Goal: Check status: Check status

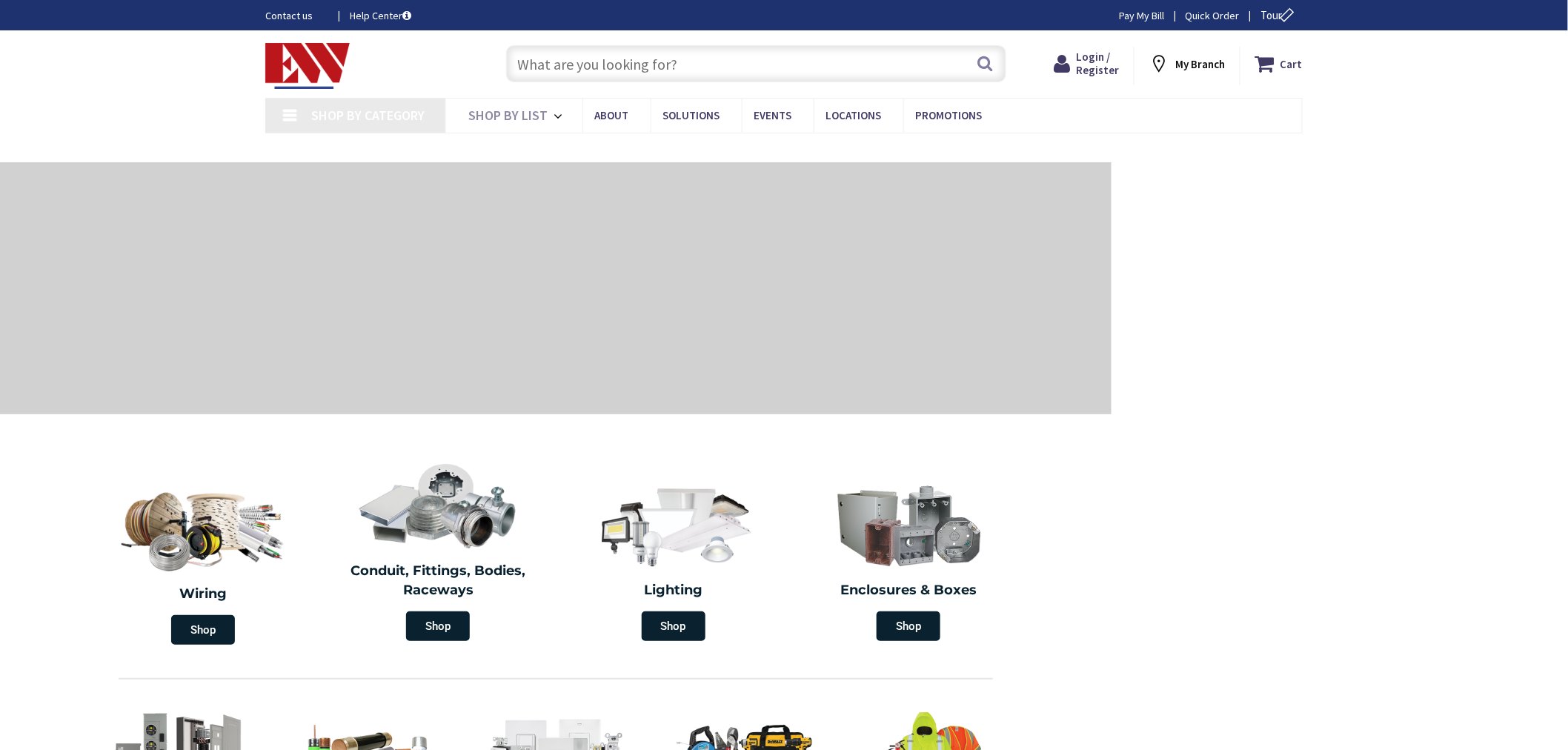
type input "[GEOGRAPHIC_DATA][PERSON_NAME], [GEOGRAPHIC_DATA]"
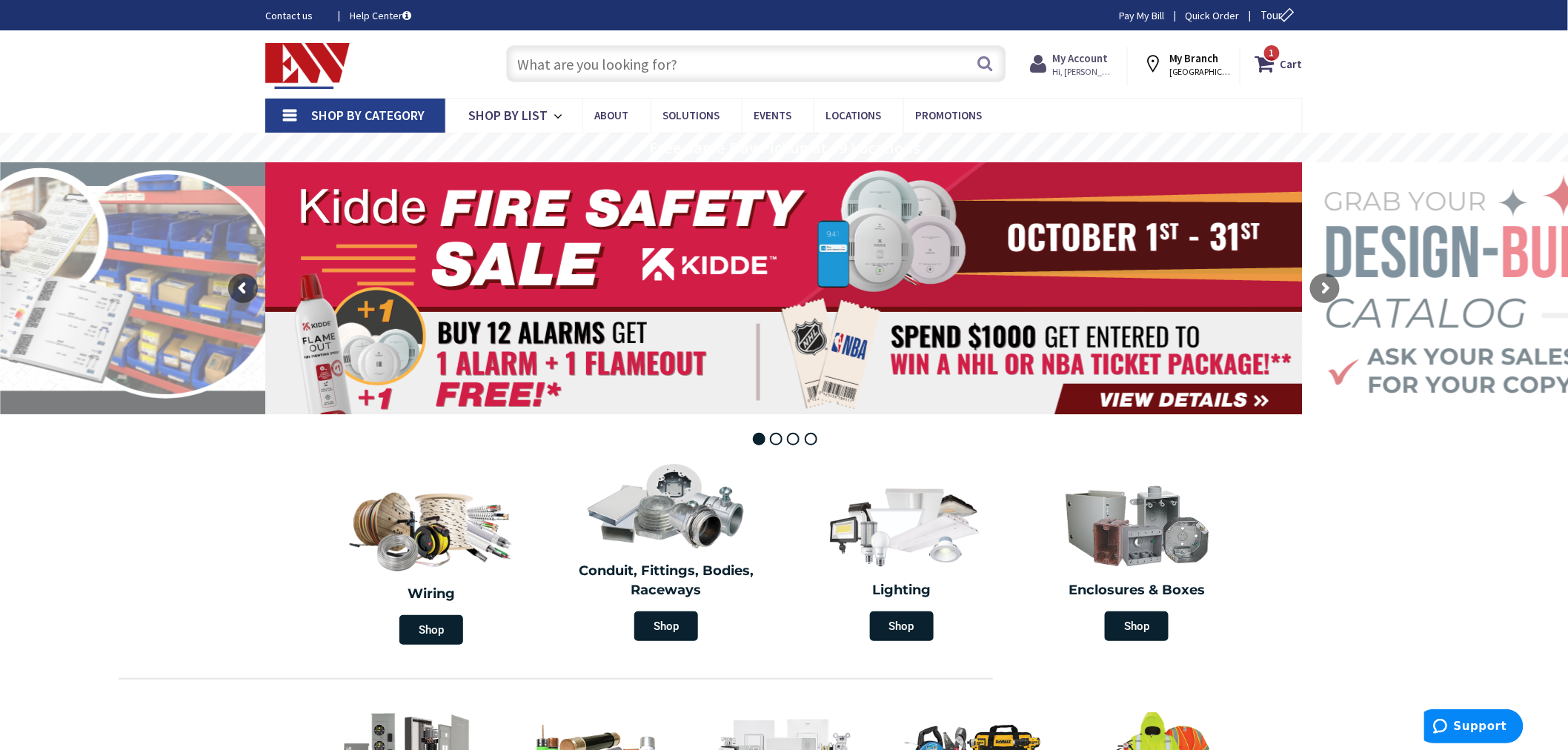
click at [1078, 60] on strong "My Account" at bounding box center [1080, 58] width 56 height 14
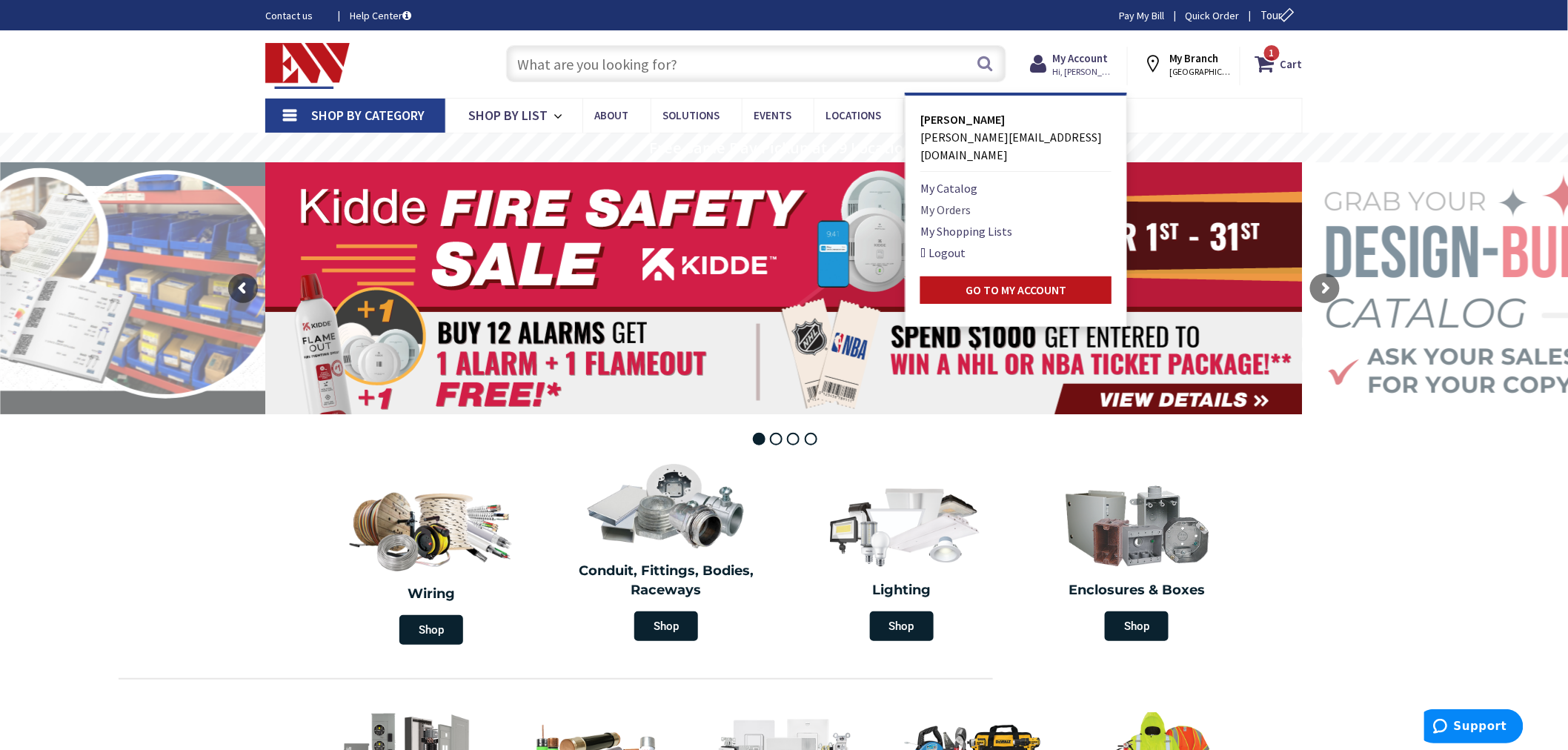
click at [969, 201] on link "My Orders" at bounding box center [945, 210] width 51 height 18
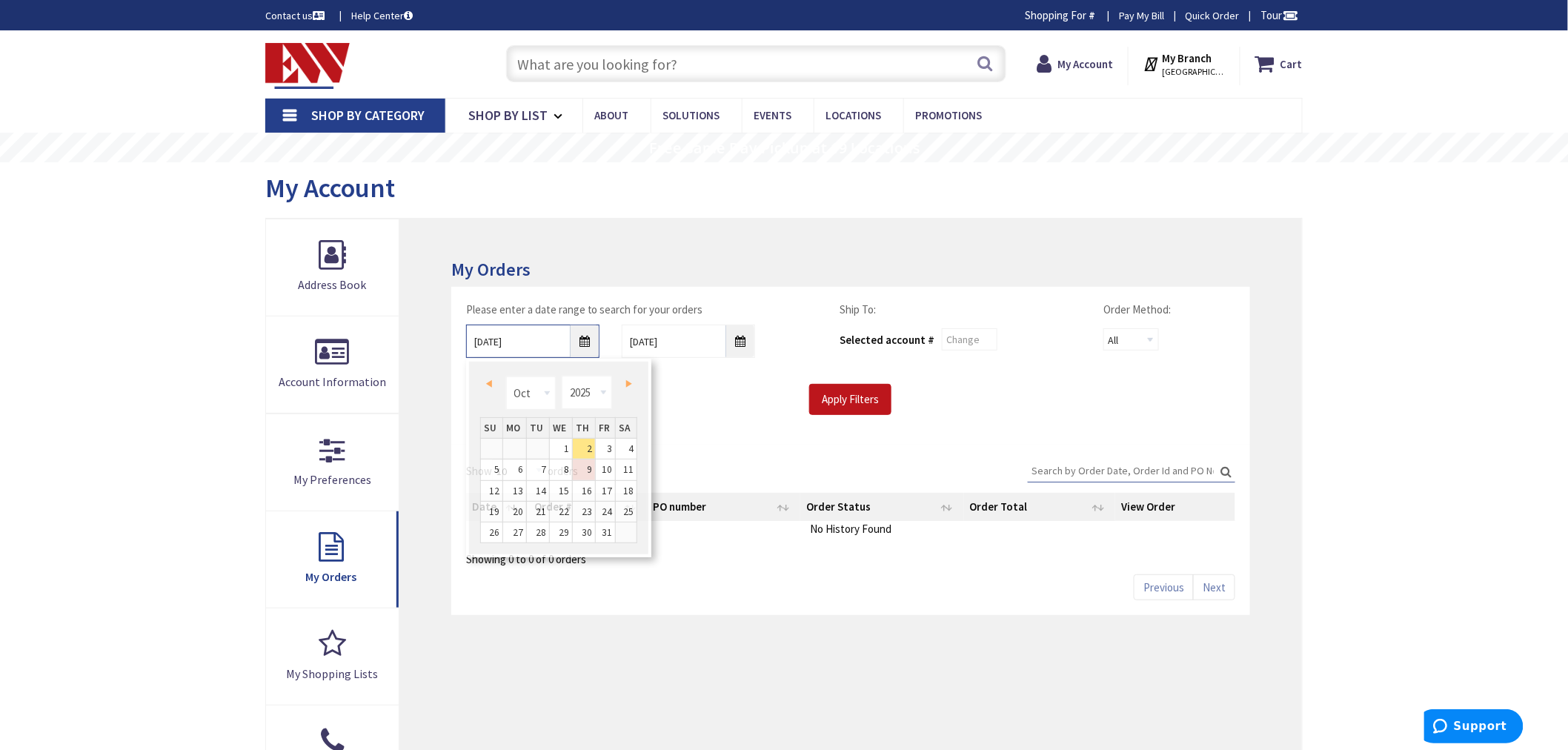
click at [583, 342] on input "10/2/2025" at bounding box center [532, 341] width 134 height 33
click at [488, 381] on span "Prev" at bounding box center [489, 384] width 6 height 8
type input "09/01/2025"
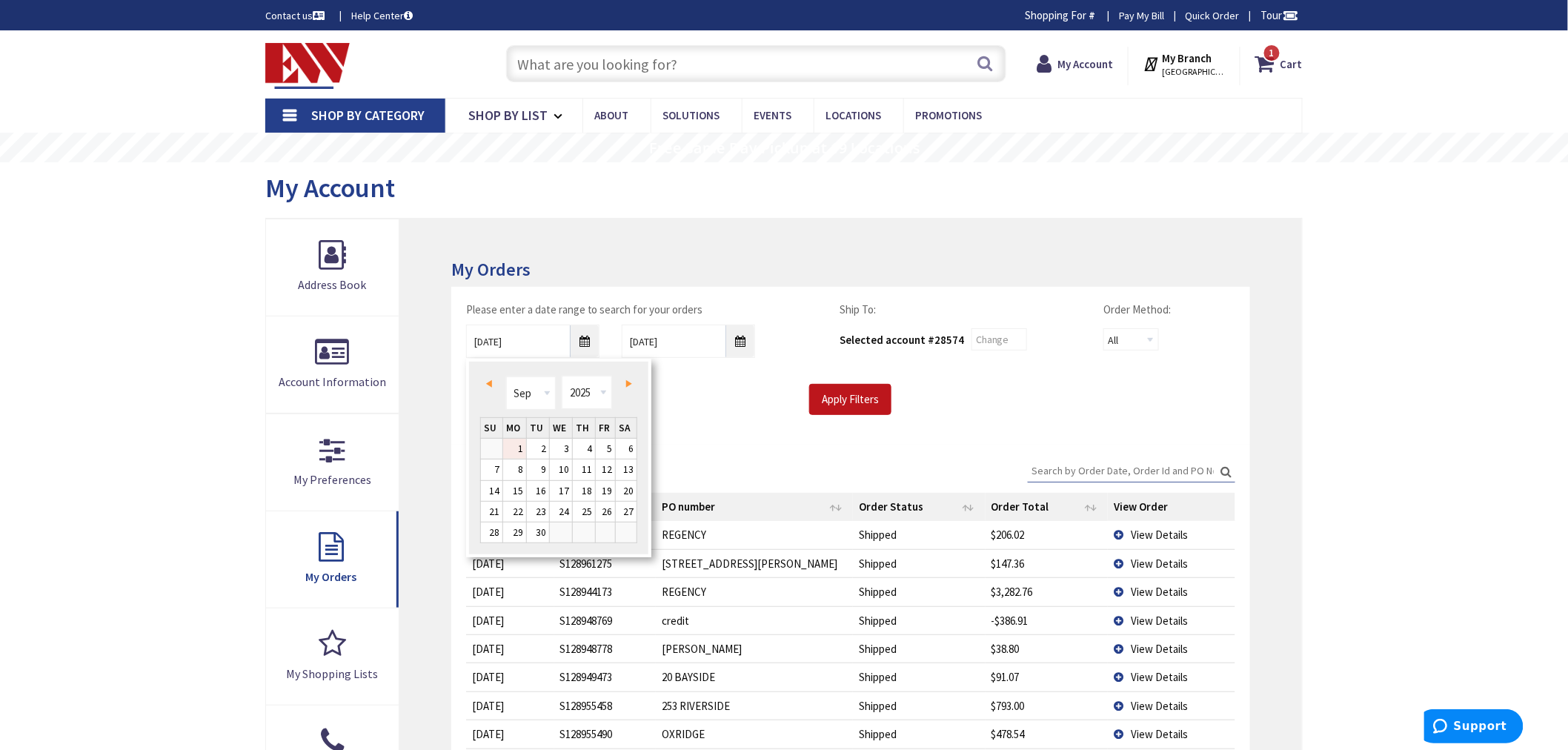
click at [522, 449] on link "1" at bounding box center [514, 449] width 23 height 20
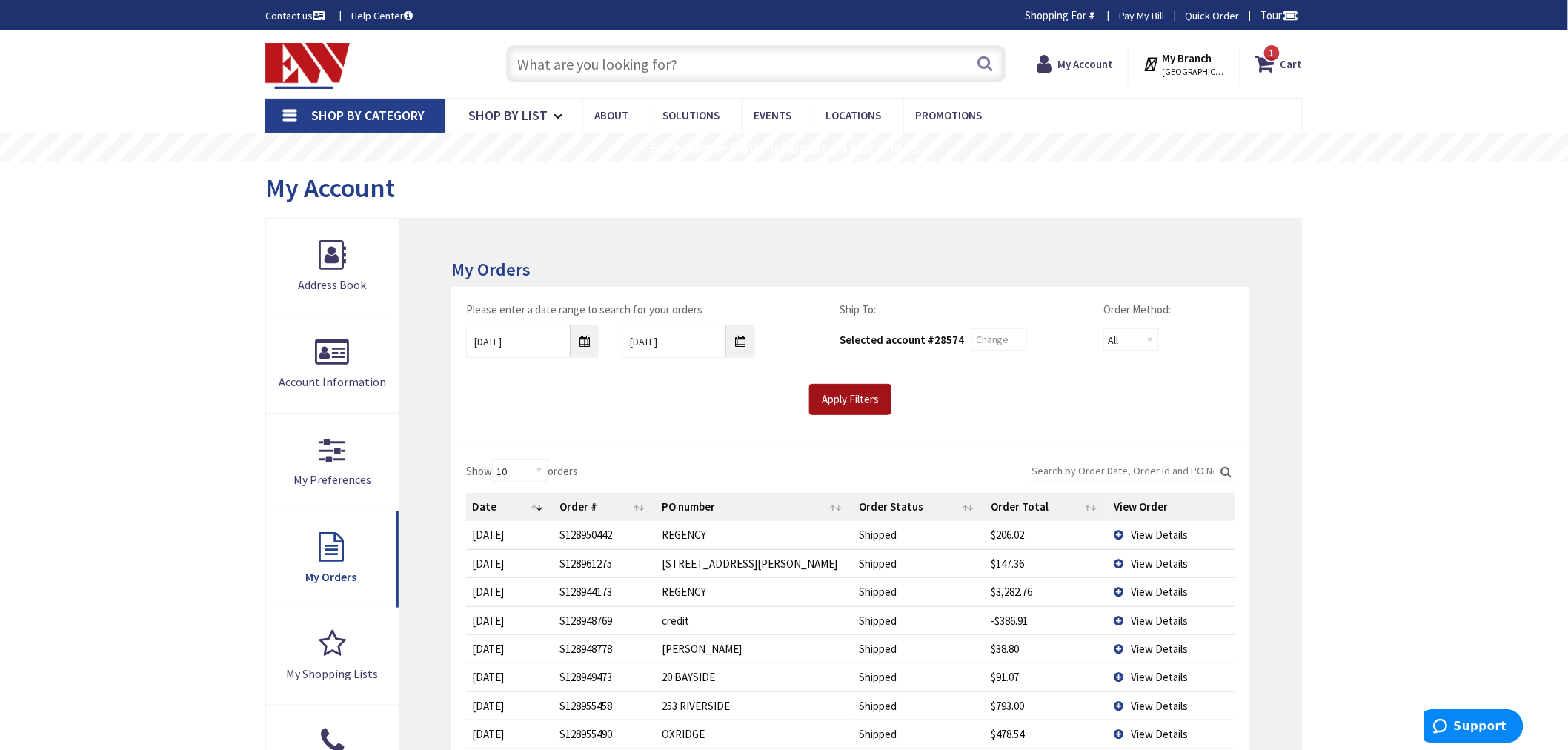
click at [846, 405] on input "Apply Filters" at bounding box center [850, 399] width 82 height 31
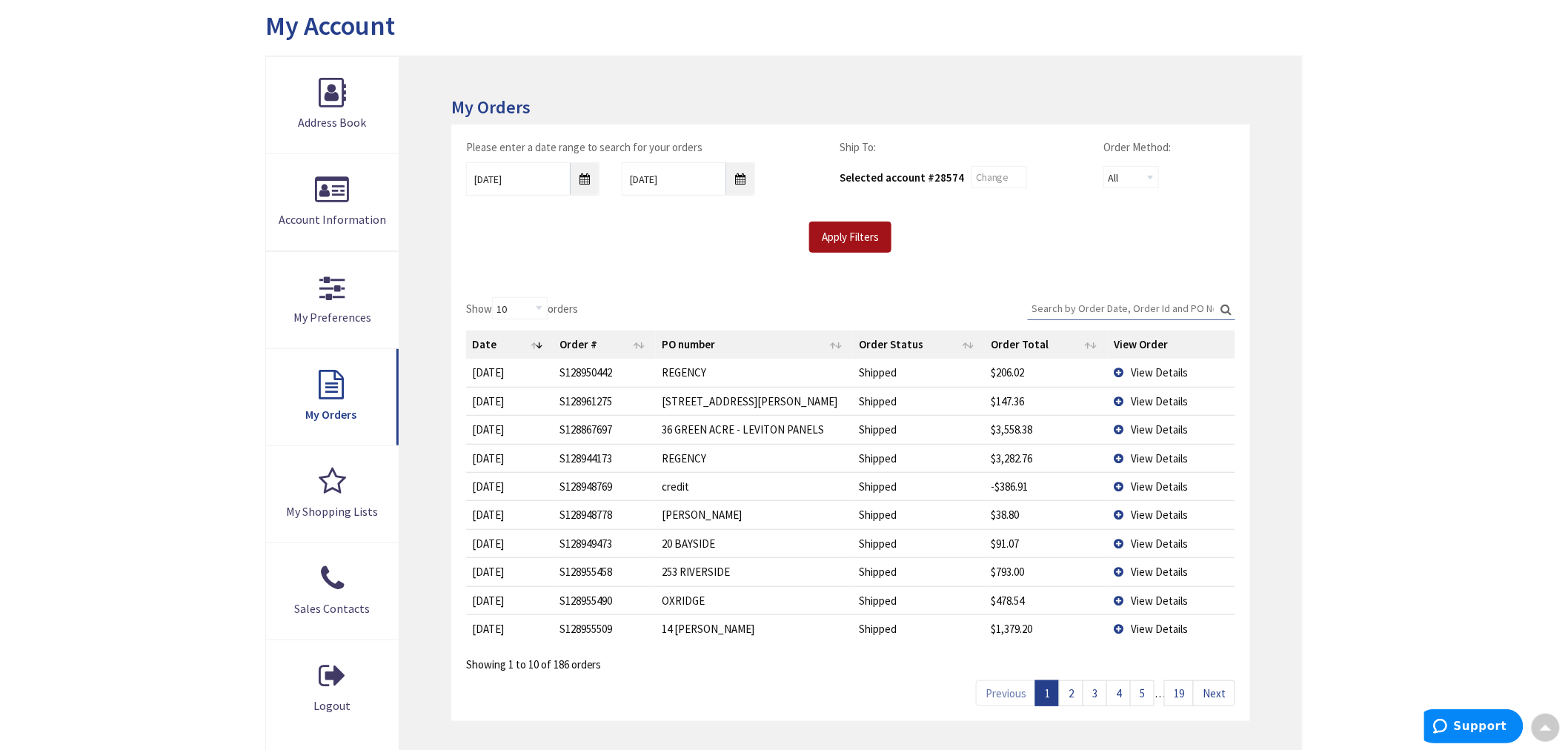
scroll to position [247, 0]
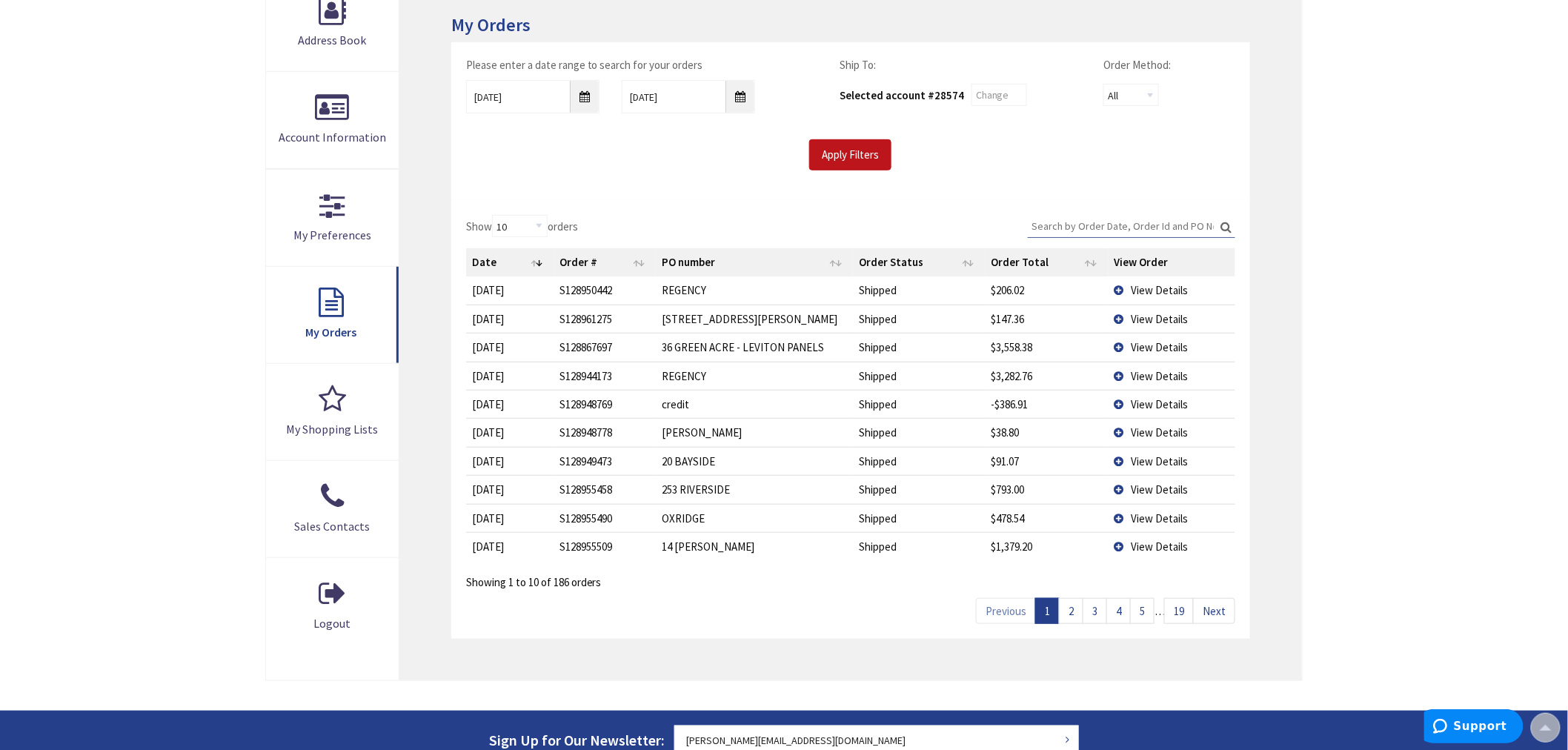
click at [1138, 613] on link "5" at bounding box center [1142, 611] width 24 height 26
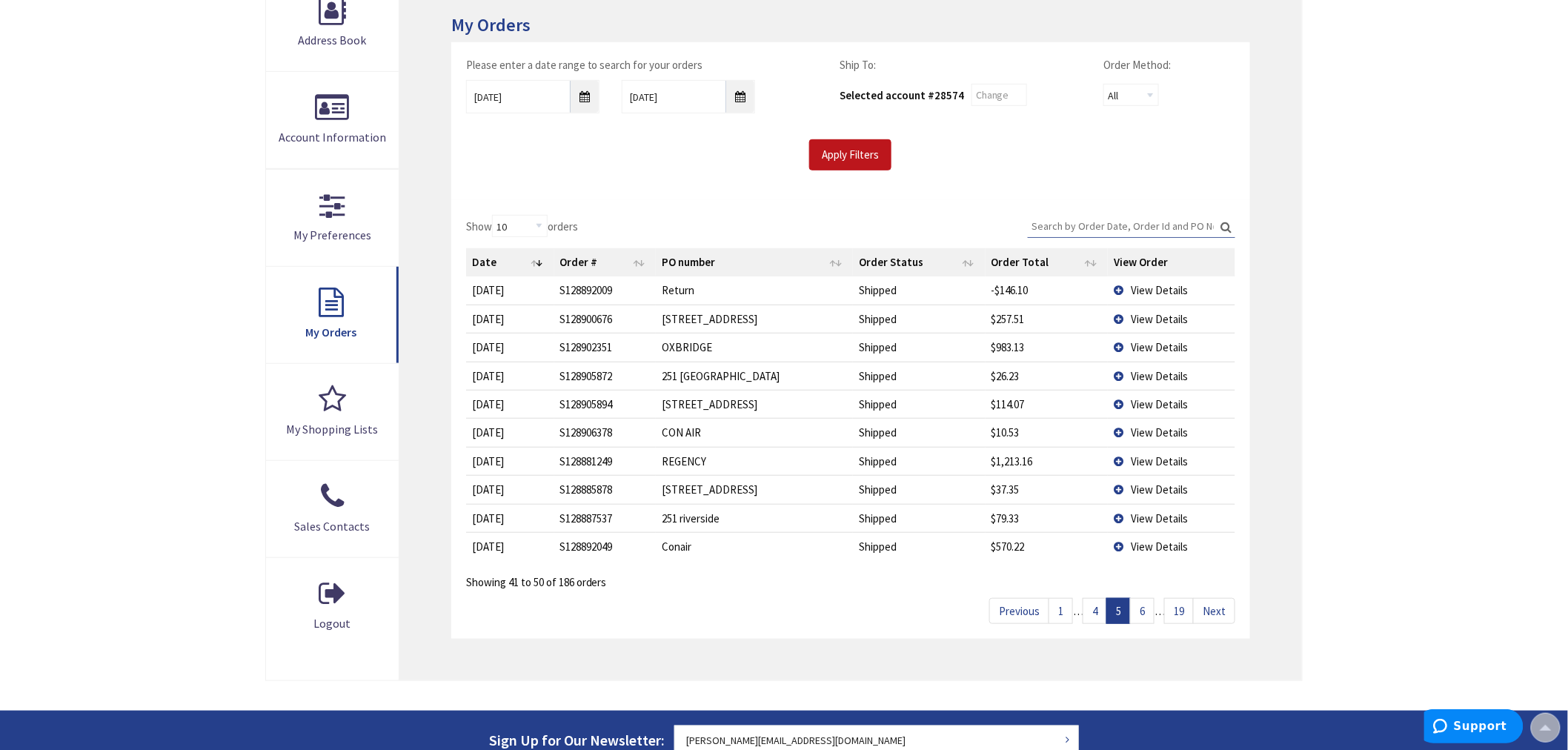
click at [1138, 613] on link "6" at bounding box center [1142, 611] width 24 height 26
click at [1117, 459] on td "View Details" at bounding box center [1171, 461] width 128 height 28
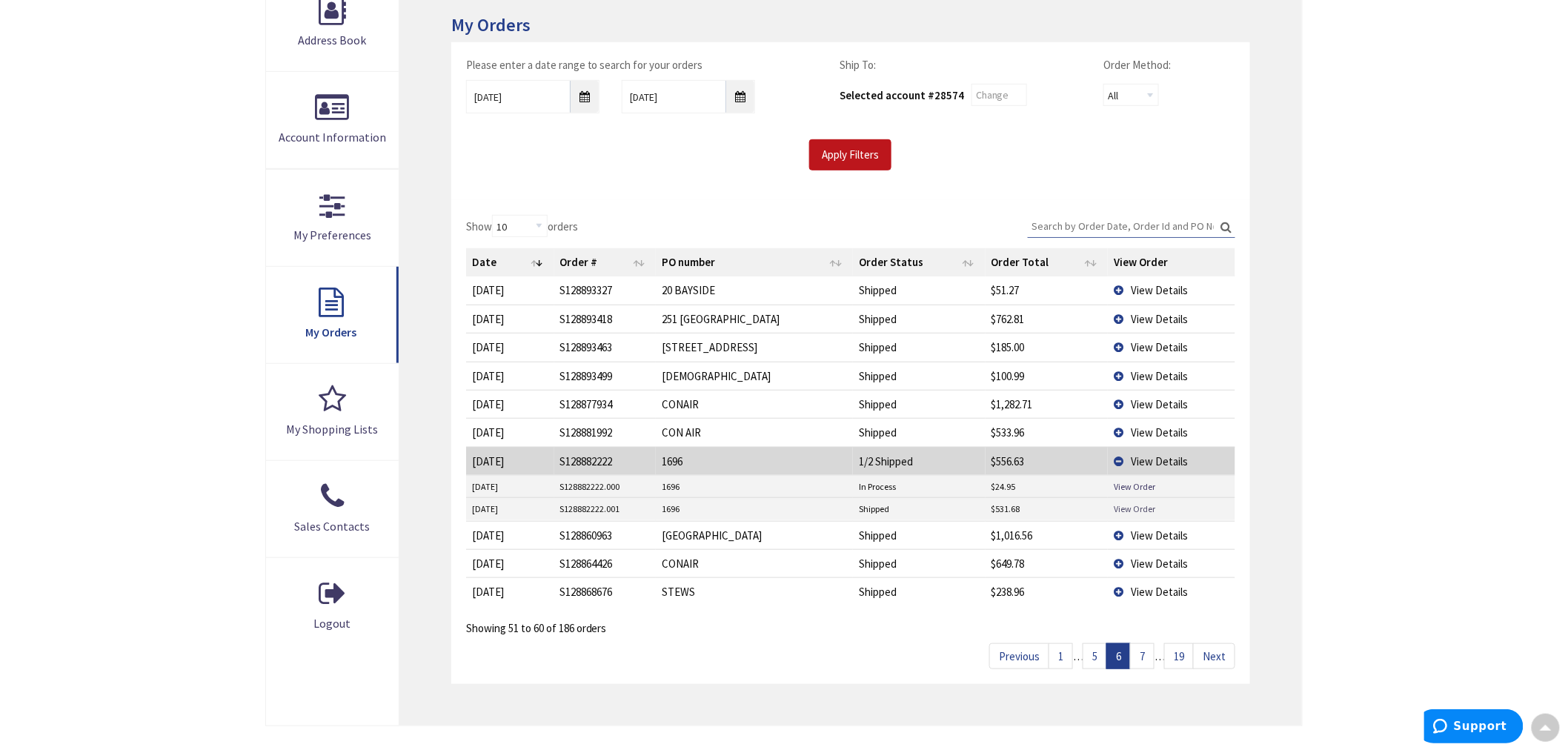
click at [1124, 506] on link "View Order" at bounding box center [1134, 508] width 42 height 13
click at [1129, 484] on link "View Order" at bounding box center [1134, 486] width 42 height 13
click at [1117, 505] on link "View Order" at bounding box center [1134, 508] width 42 height 13
click at [1098, 657] on link "5" at bounding box center [1095, 656] width 24 height 26
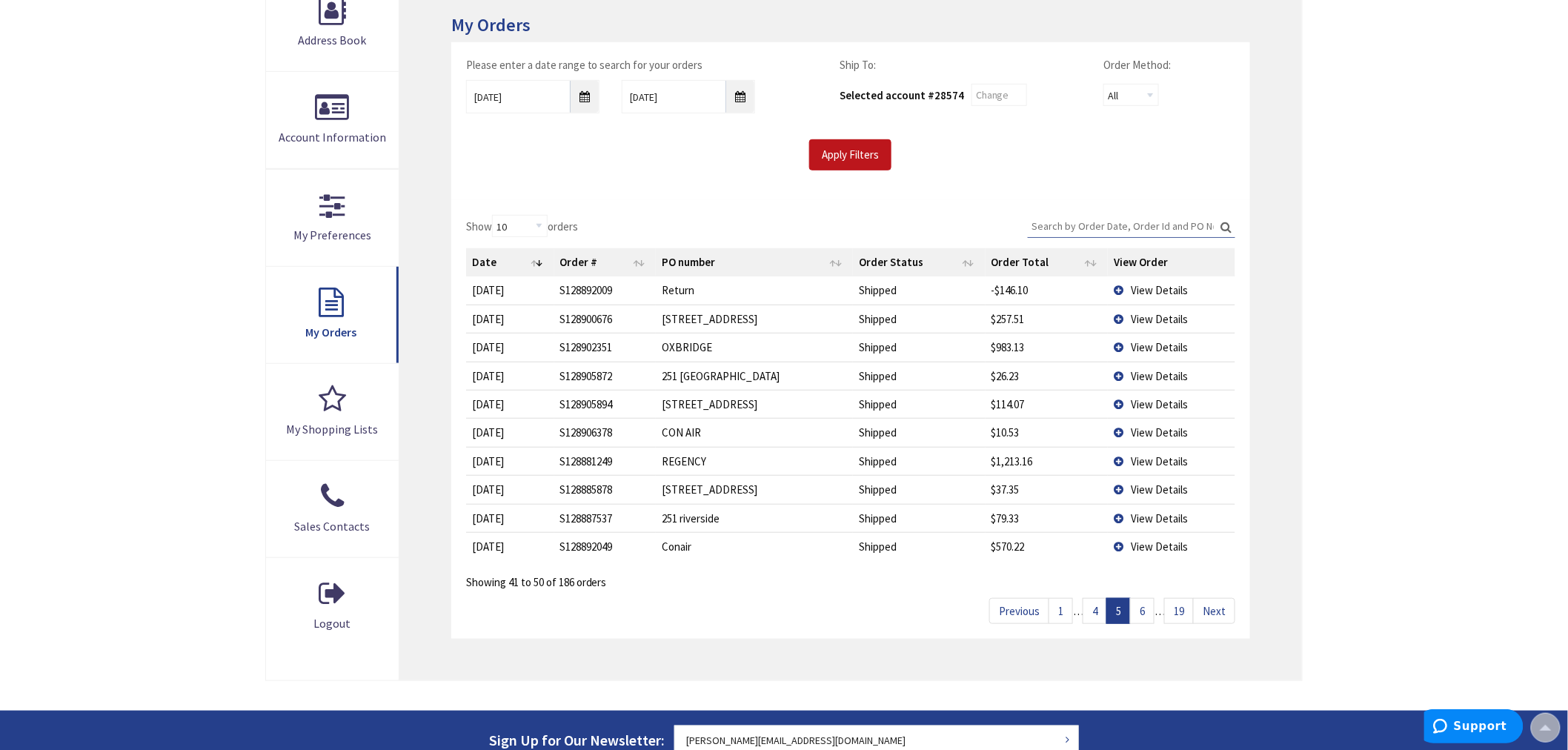
click at [1119, 492] on td "View Details" at bounding box center [1171, 489] width 128 height 28
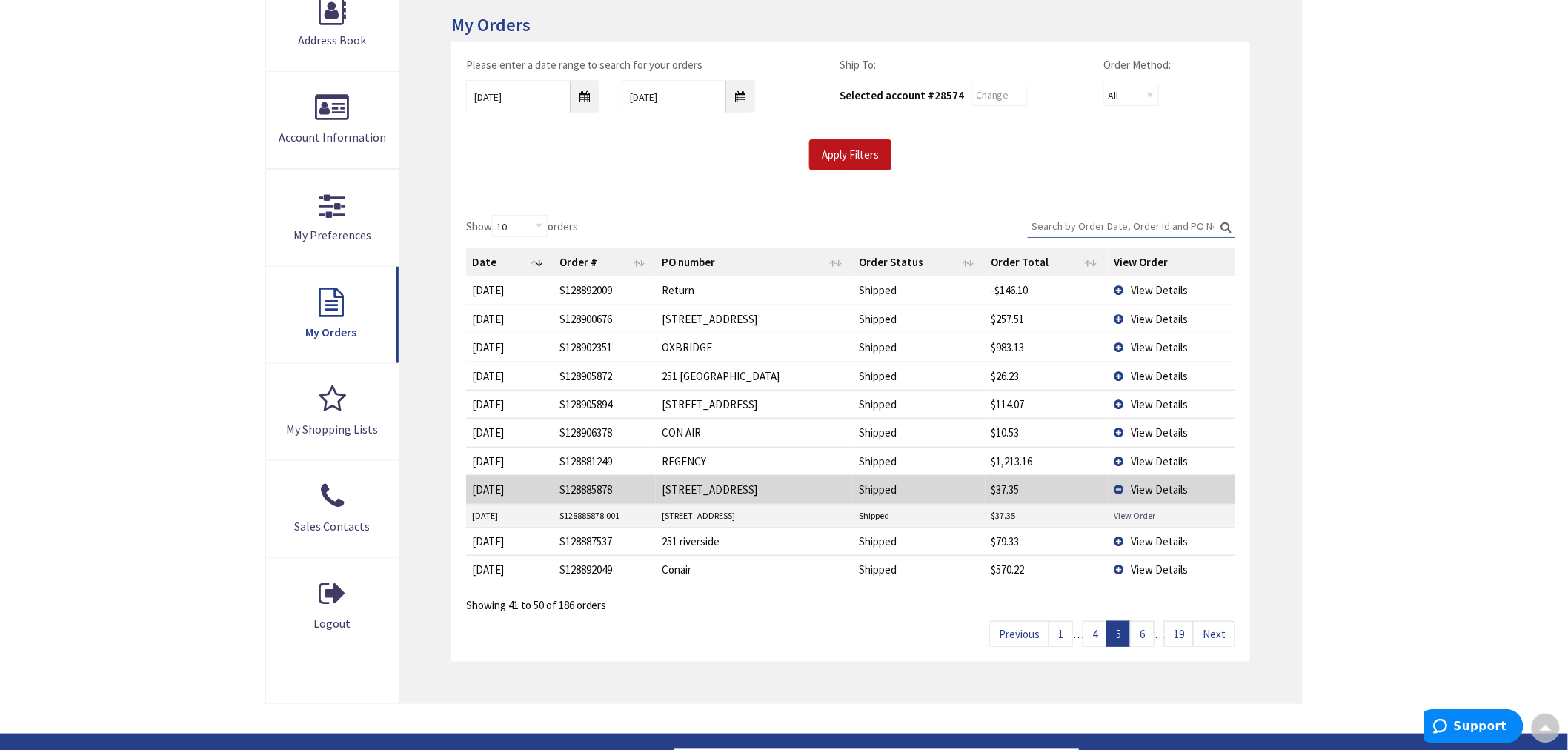
click at [1120, 512] on link "View Order" at bounding box center [1134, 515] width 42 height 13
click at [1138, 634] on link "6" at bounding box center [1142, 634] width 24 height 26
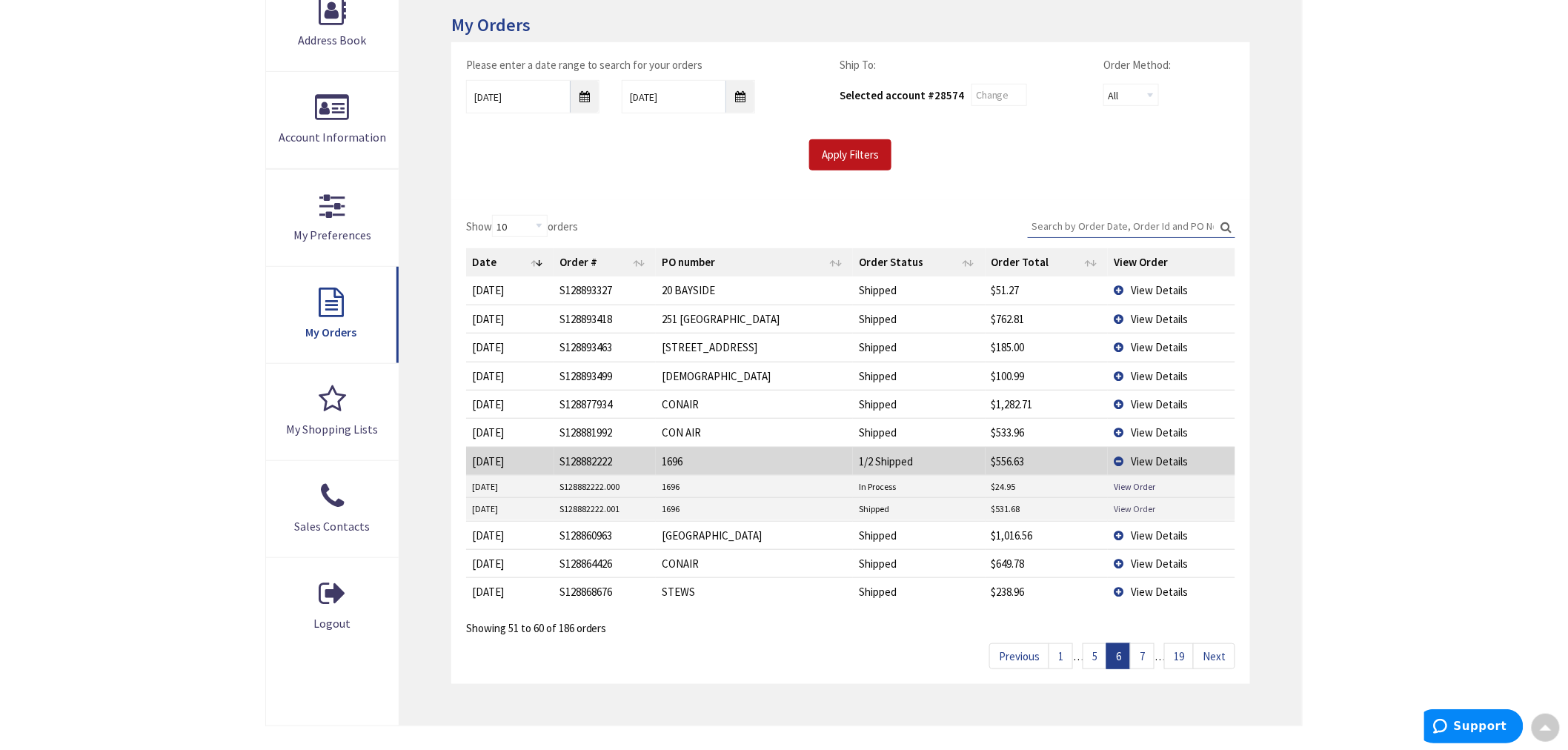
click at [1138, 510] on link "View Order" at bounding box center [1134, 508] width 42 height 13
click at [1097, 657] on link "5" at bounding box center [1095, 656] width 24 height 26
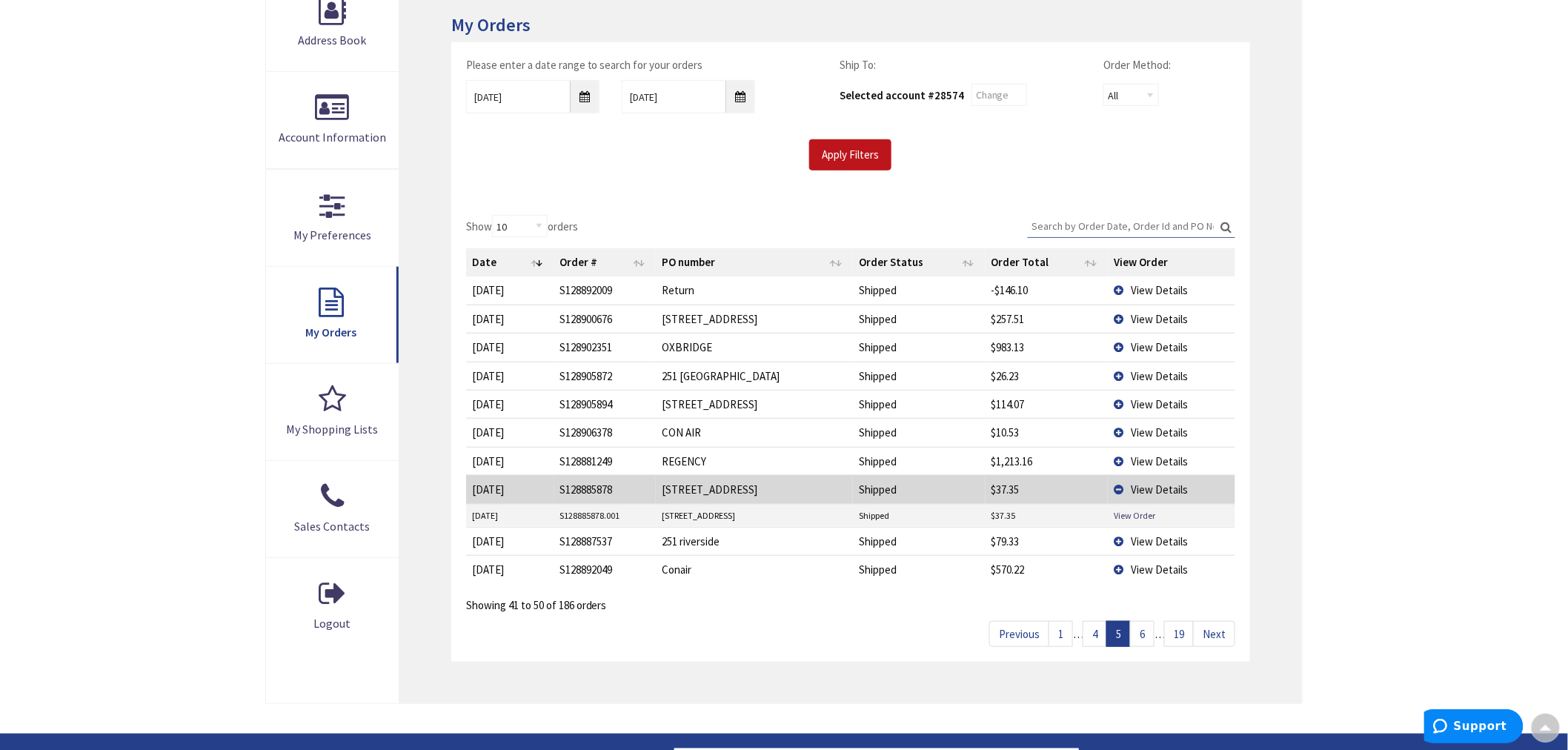
click at [1142, 634] on link "6" at bounding box center [1142, 634] width 24 height 26
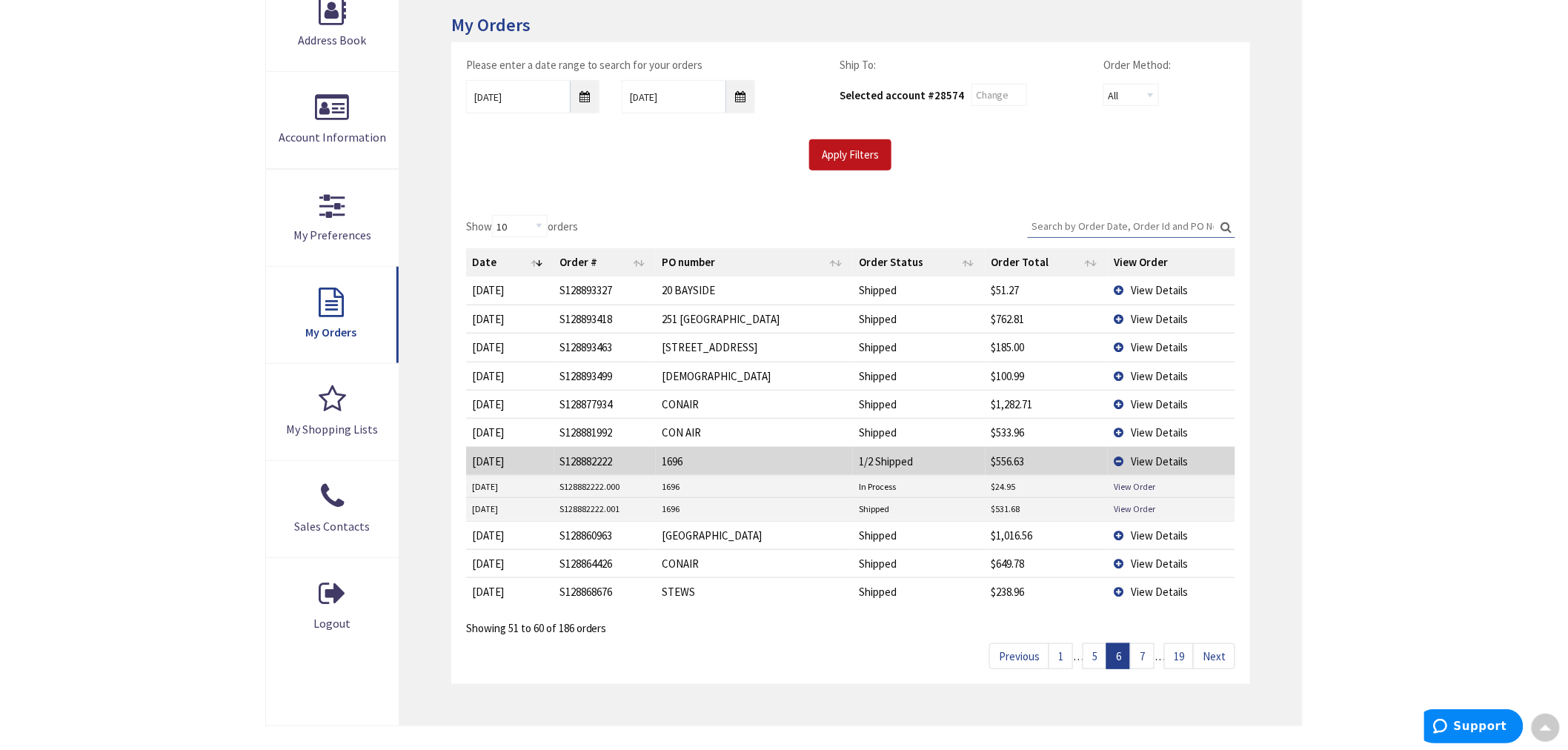
click at [1094, 660] on link "5" at bounding box center [1095, 656] width 24 height 26
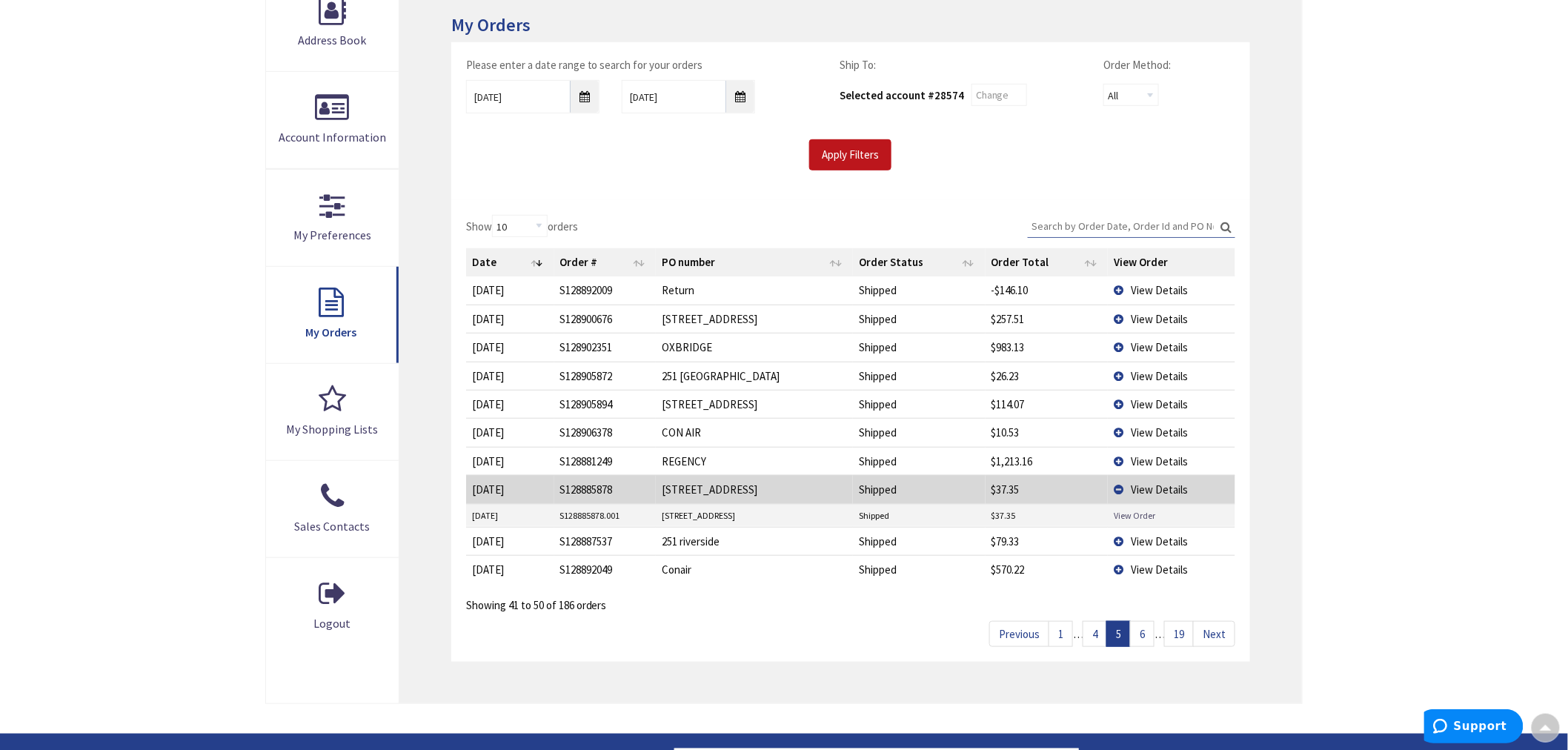
click at [1138, 513] on link "View Order" at bounding box center [1134, 515] width 42 height 13
click at [1147, 638] on link "6" at bounding box center [1142, 634] width 24 height 26
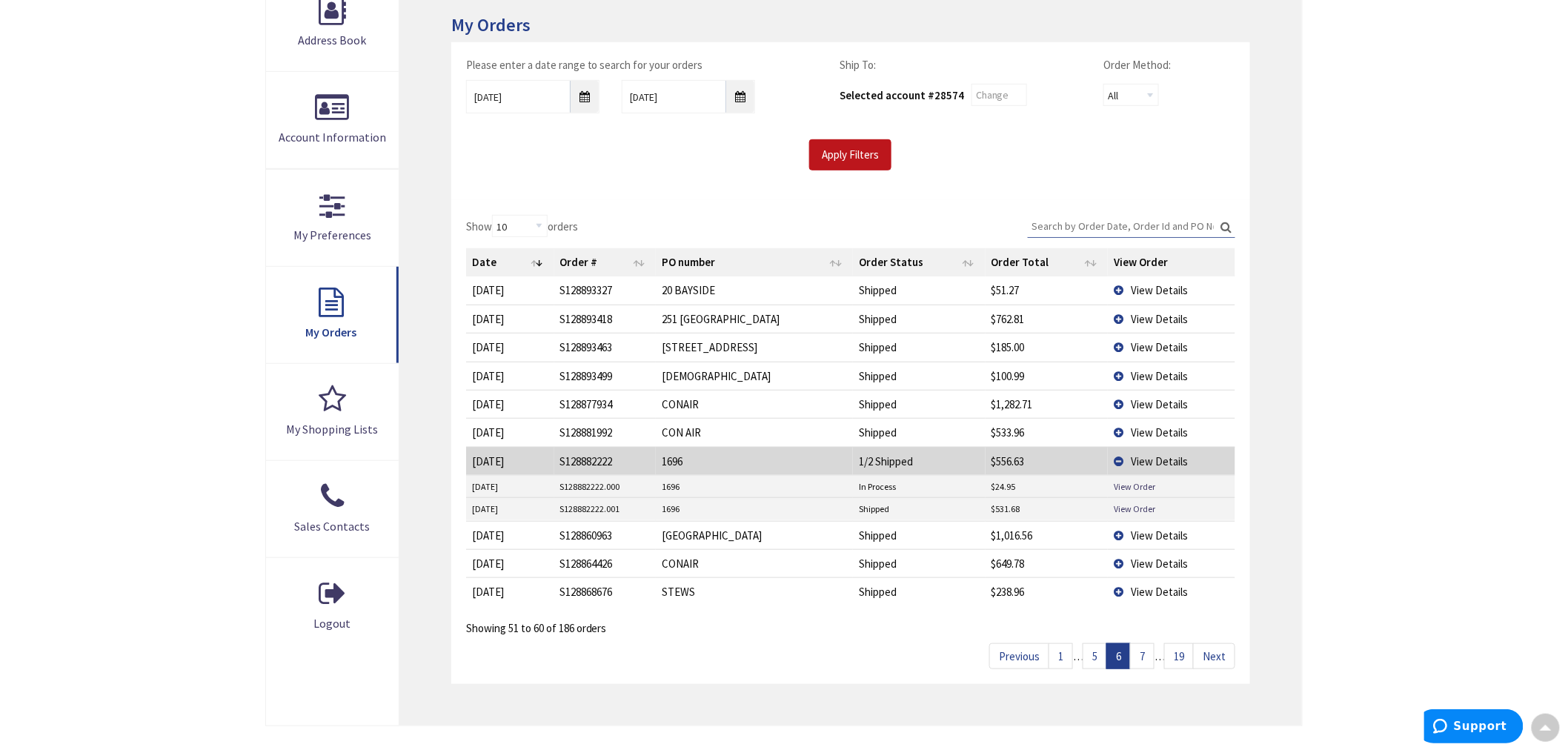
click at [1098, 660] on link "5" at bounding box center [1095, 656] width 24 height 26
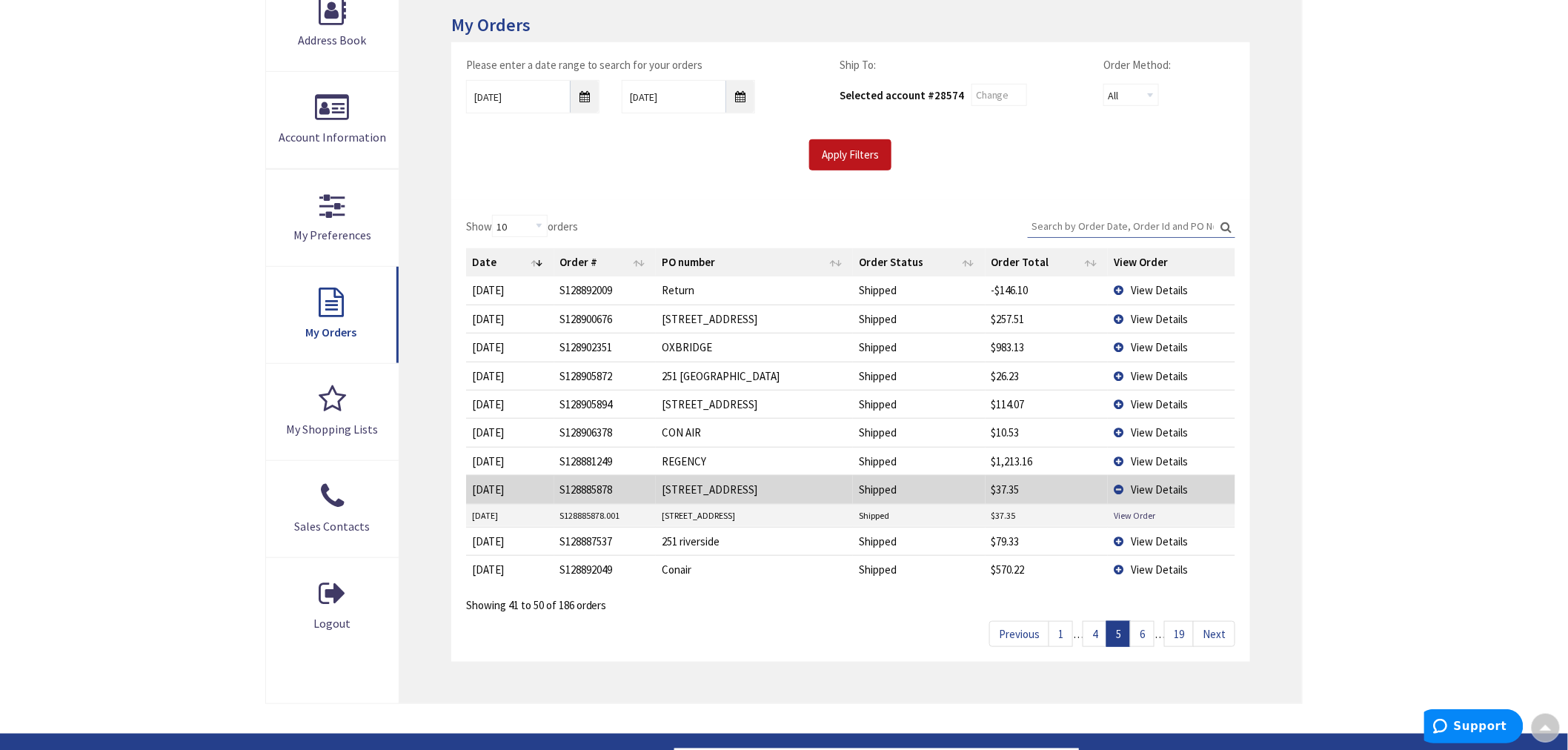
click at [1099, 641] on link "4" at bounding box center [1095, 634] width 24 height 26
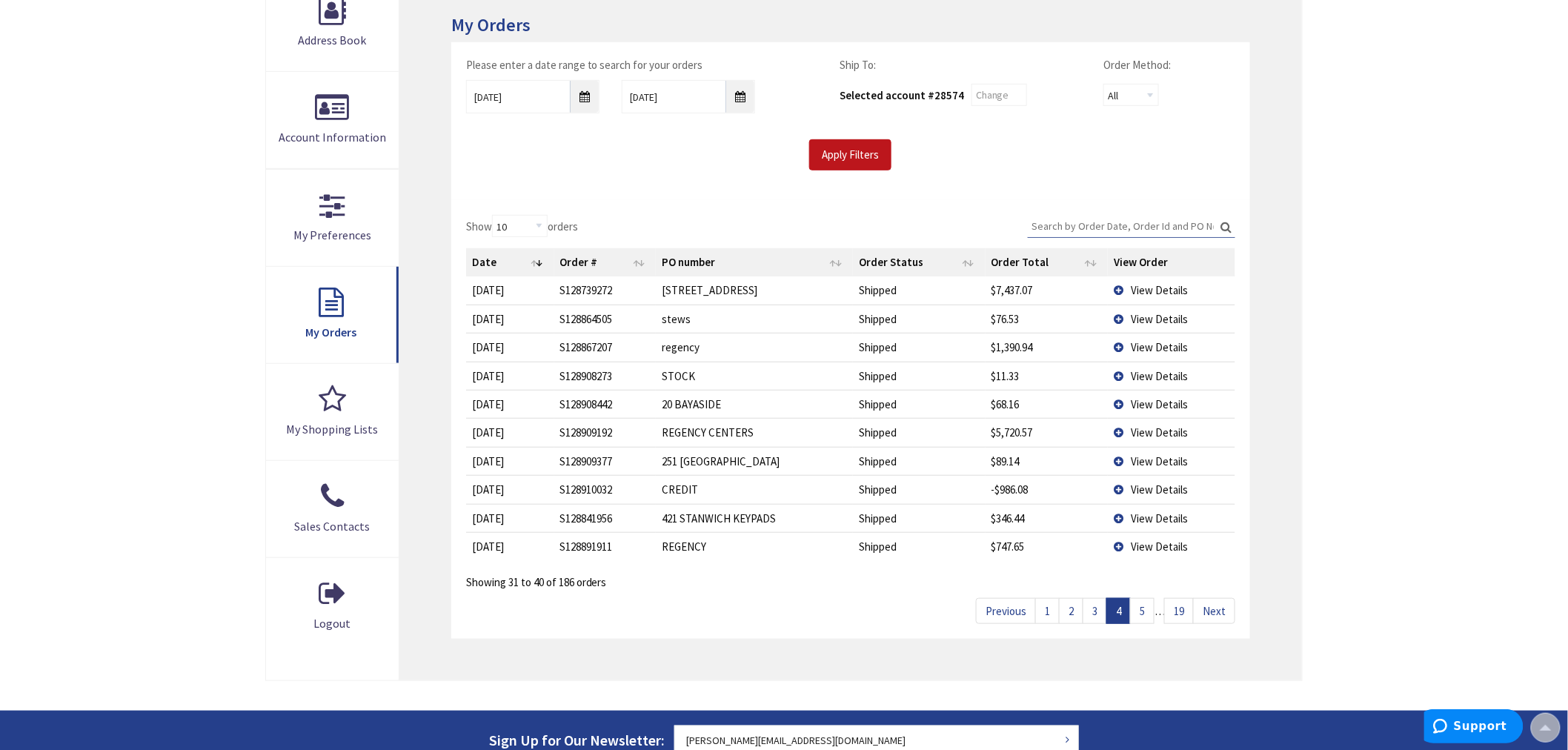
click at [1092, 618] on link "3" at bounding box center [1095, 611] width 24 height 26
click at [1042, 613] on link "1" at bounding box center [1047, 611] width 24 height 26
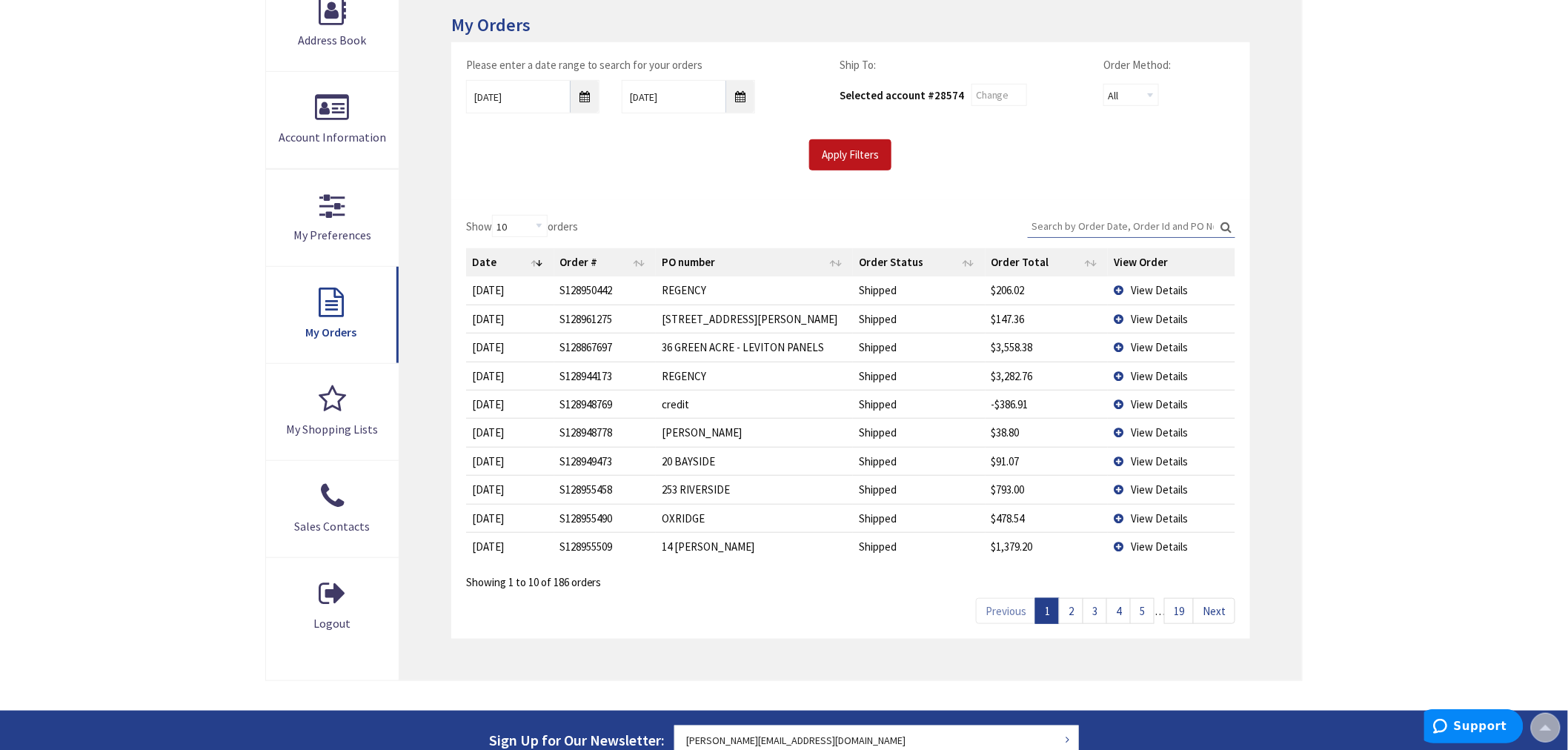
click at [1065, 611] on link "2" at bounding box center [1070, 611] width 24 height 26
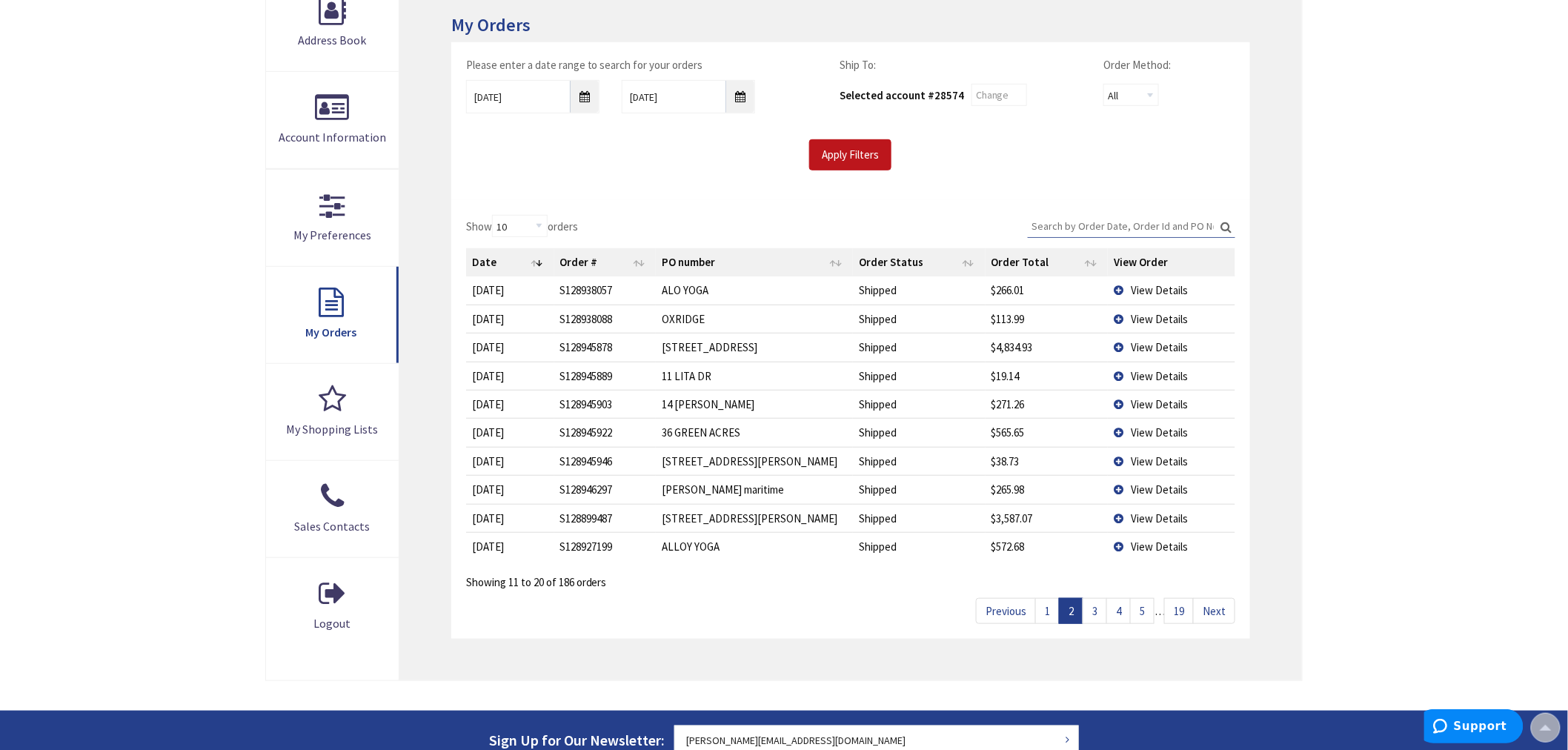
click at [1095, 611] on link "3" at bounding box center [1095, 611] width 24 height 26
click at [1114, 611] on link "4" at bounding box center [1118, 611] width 24 height 26
click at [1137, 611] on link "5" at bounding box center [1142, 611] width 24 height 26
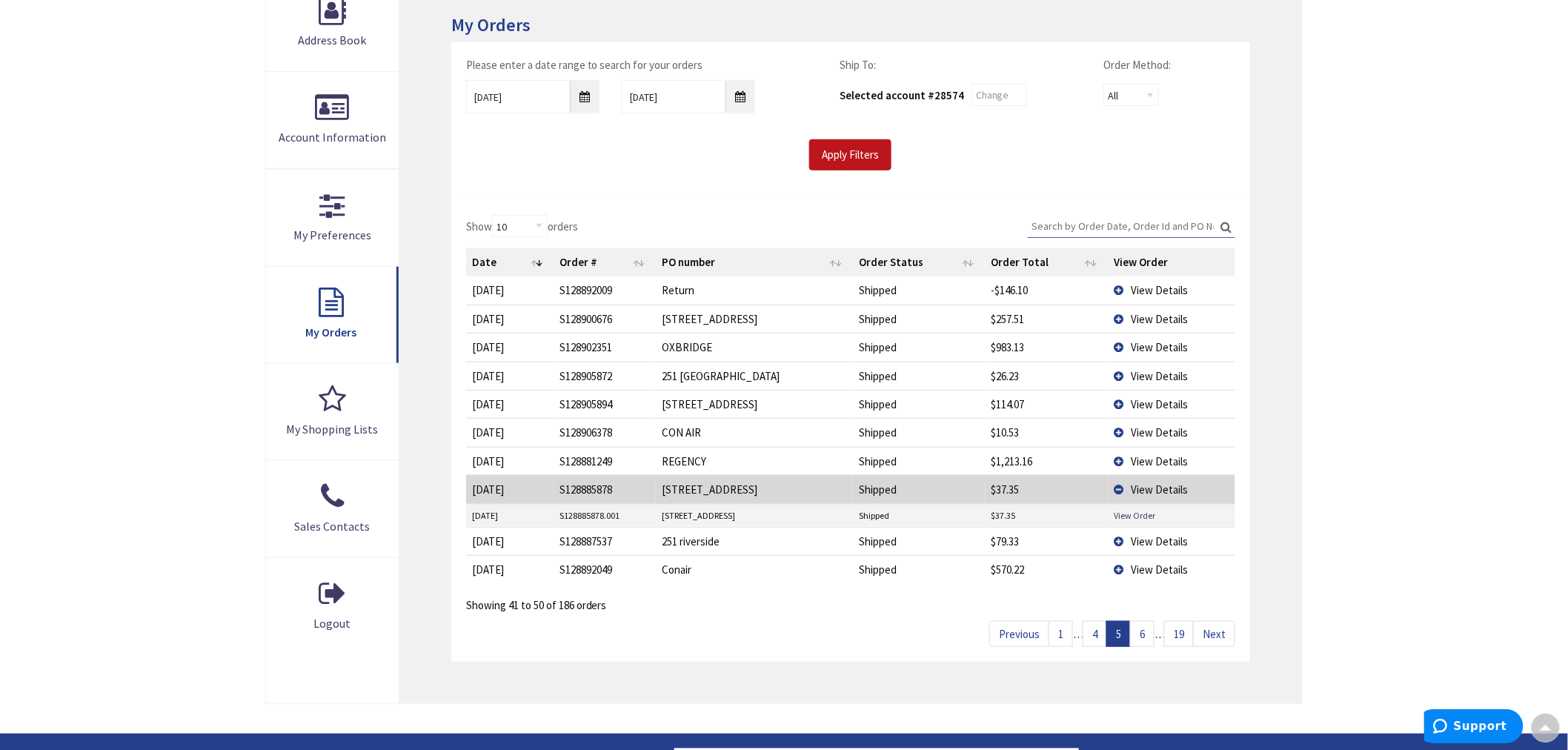
click at [1142, 632] on link "6" at bounding box center [1142, 634] width 24 height 26
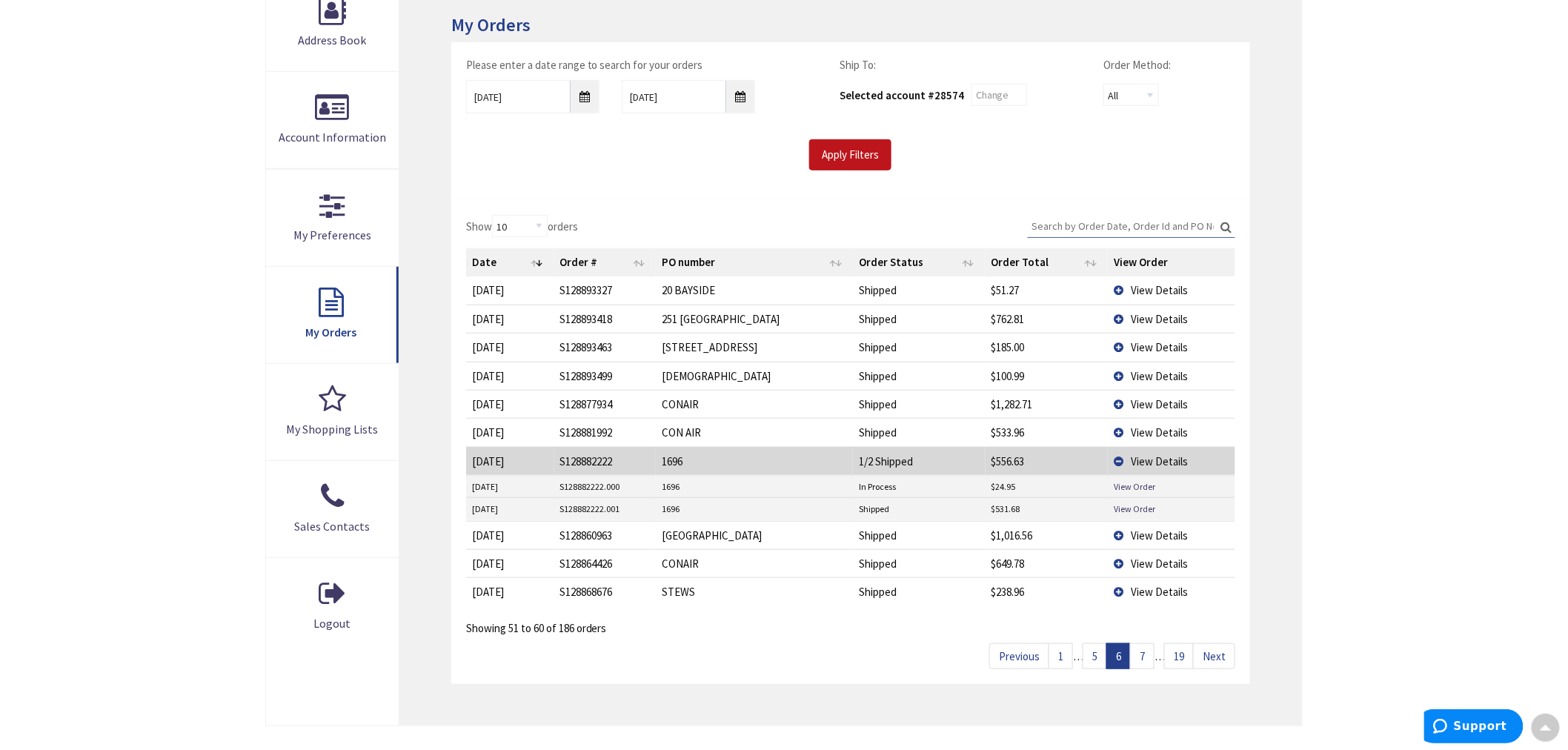
click at [1142, 653] on link "7" at bounding box center [1142, 656] width 24 height 26
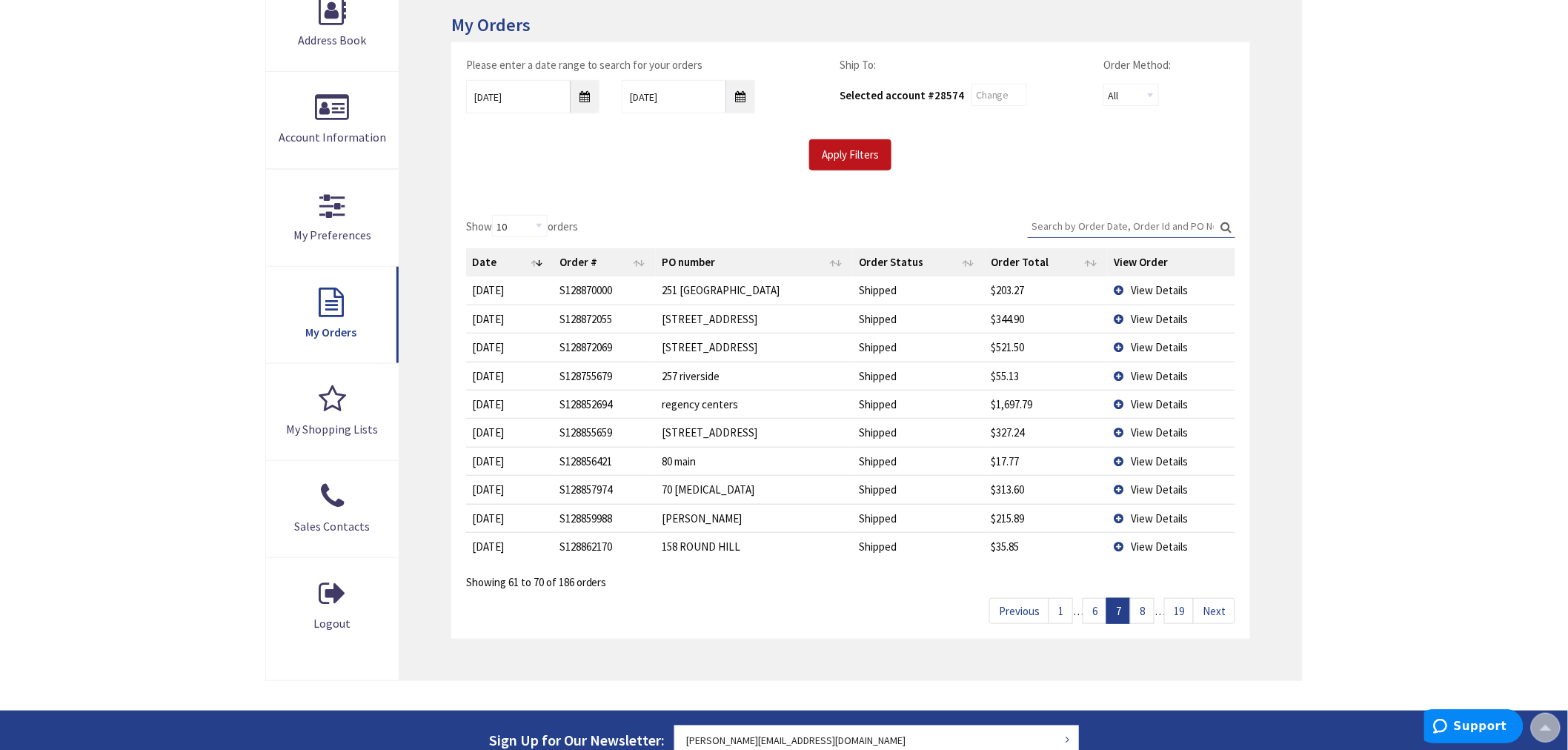
click at [1136, 605] on link "8" at bounding box center [1142, 611] width 24 height 26
click at [1136, 605] on link "9" at bounding box center [1142, 611] width 24 height 26
click at [1141, 605] on link "10" at bounding box center [1139, 611] width 29 height 26
click at [1152, 611] on link "11" at bounding box center [1139, 611] width 29 height 26
click at [1152, 611] on link "12" at bounding box center [1139, 611] width 29 height 26
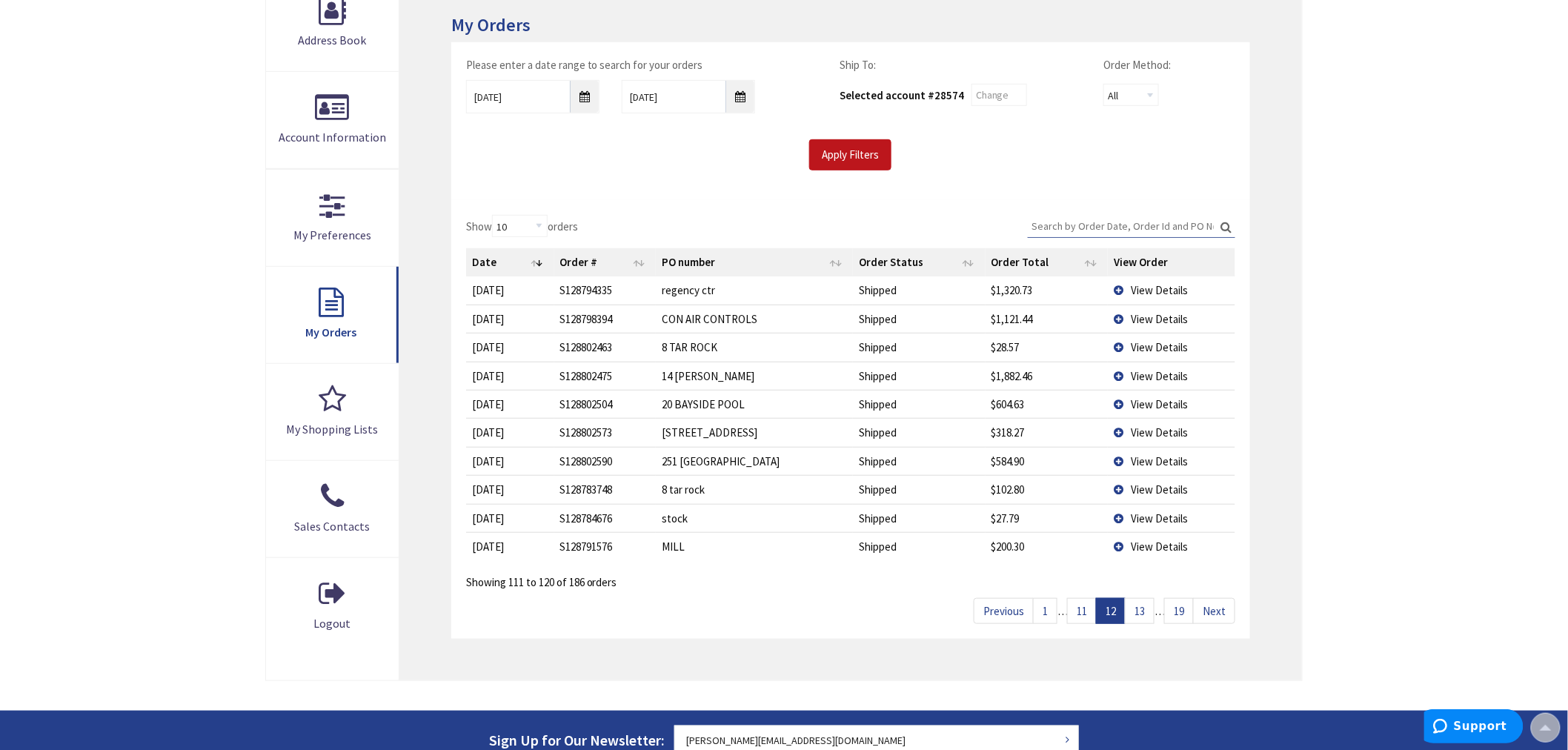
click at [1148, 614] on link "13" at bounding box center [1139, 611] width 29 height 26
click at [1040, 619] on link "1" at bounding box center [1045, 611] width 24 height 26
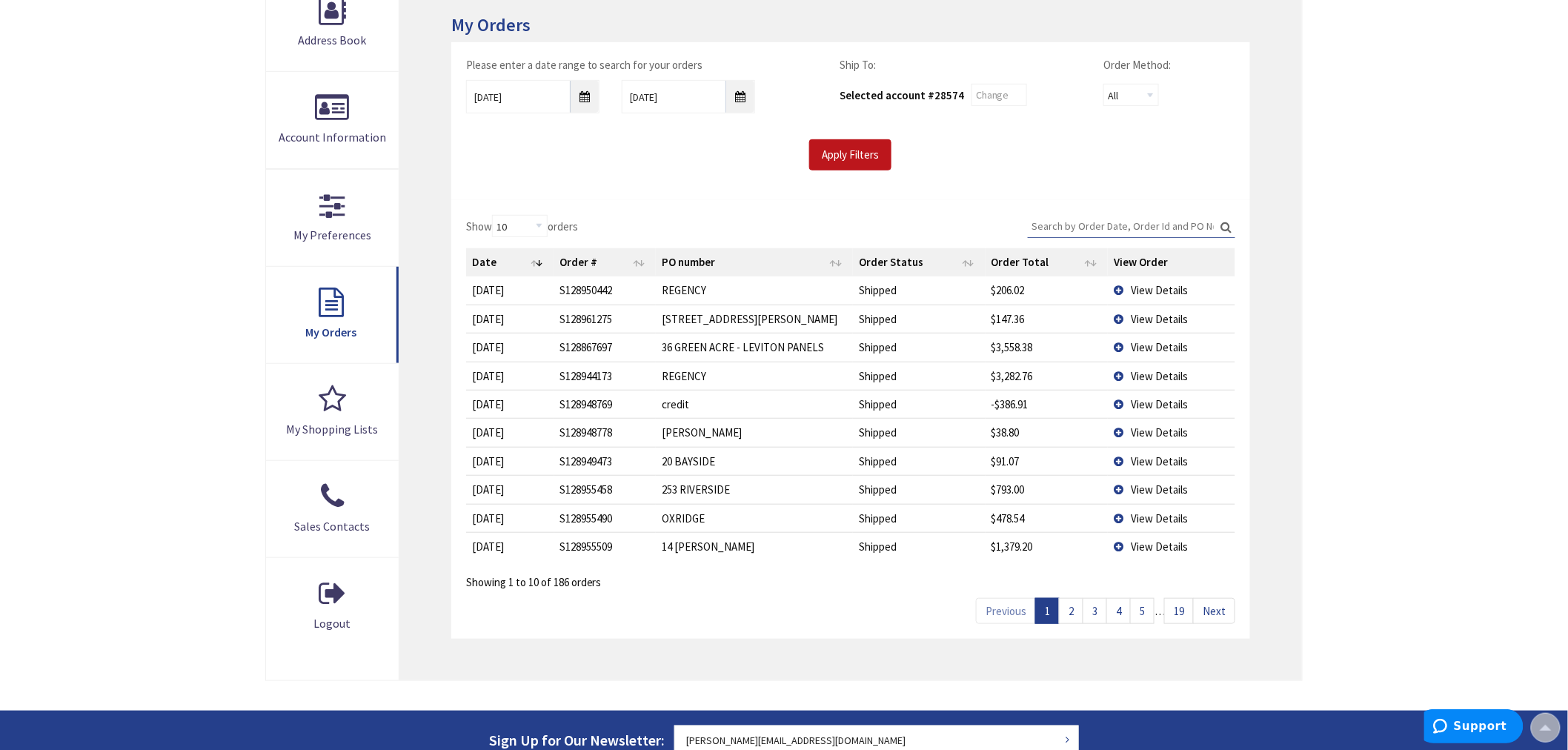
click at [1067, 616] on link "2" at bounding box center [1070, 611] width 24 height 26
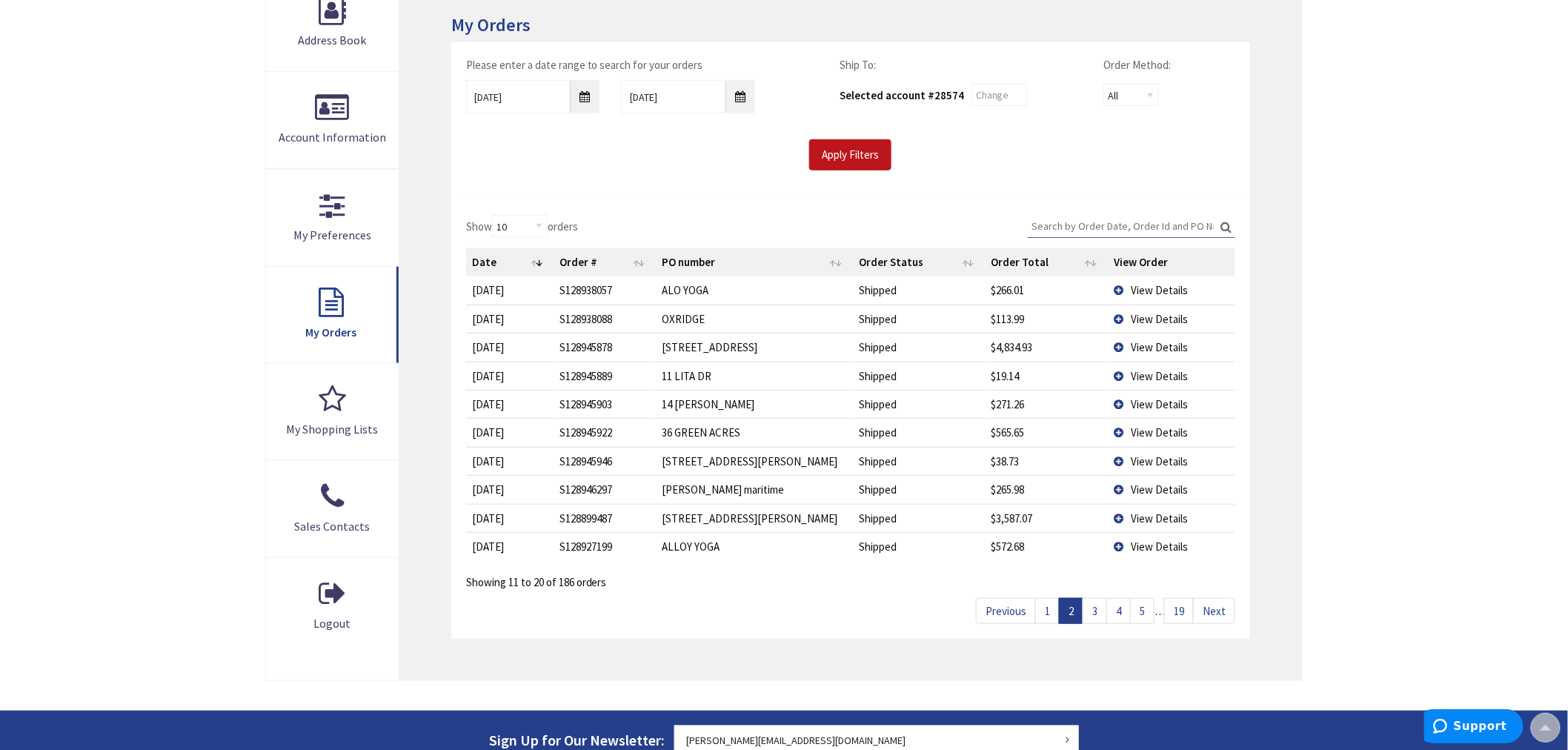
click at [1099, 611] on link "3" at bounding box center [1095, 611] width 24 height 26
click at [1112, 611] on link "4" at bounding box center [1118, 611] width 24 height 26
click at [1141, 611] on link "5" at bounding box center [1142, 611] width 24 height 26
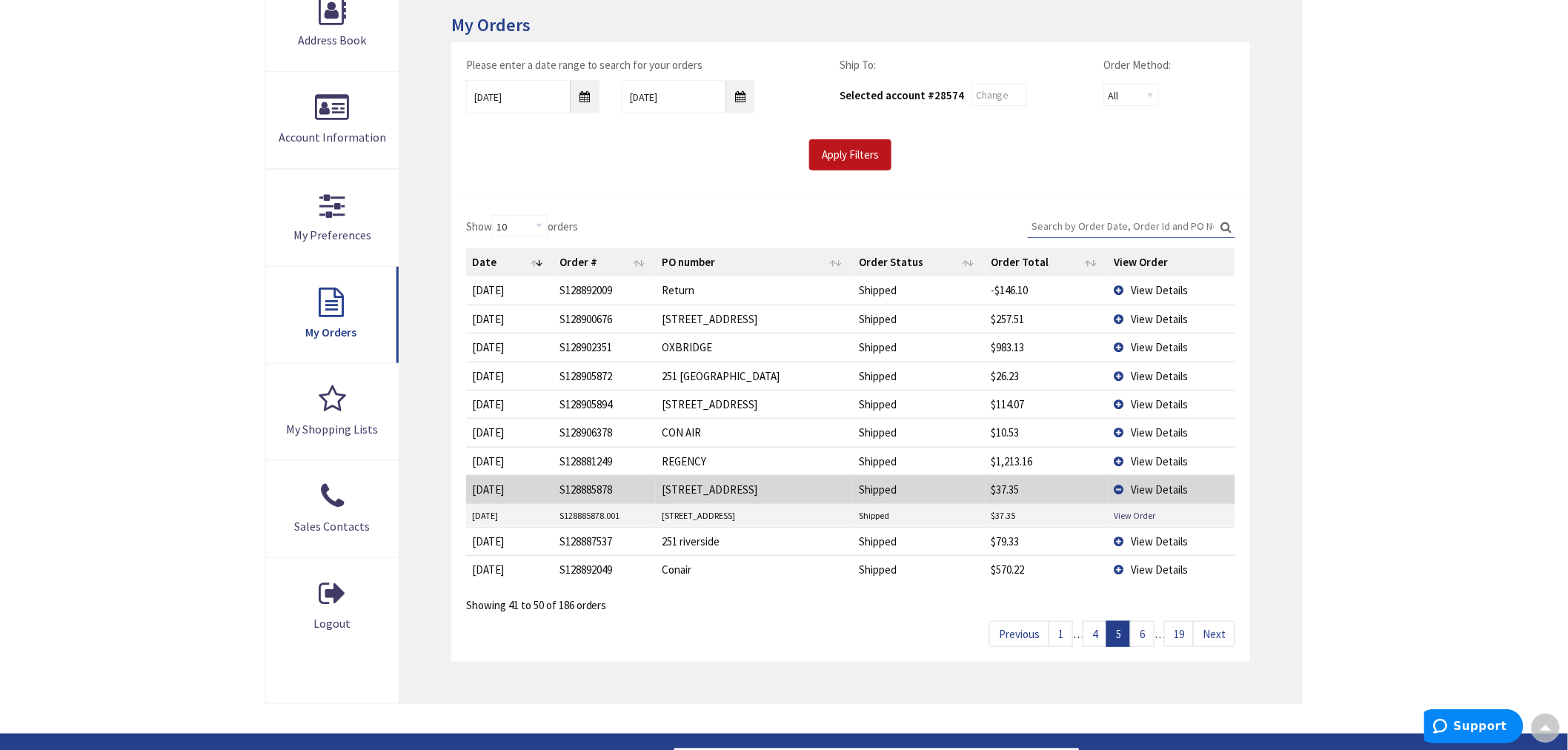
click at [1143, 638] on link "6" at bounding box center [1142, 634] width 24 height 26
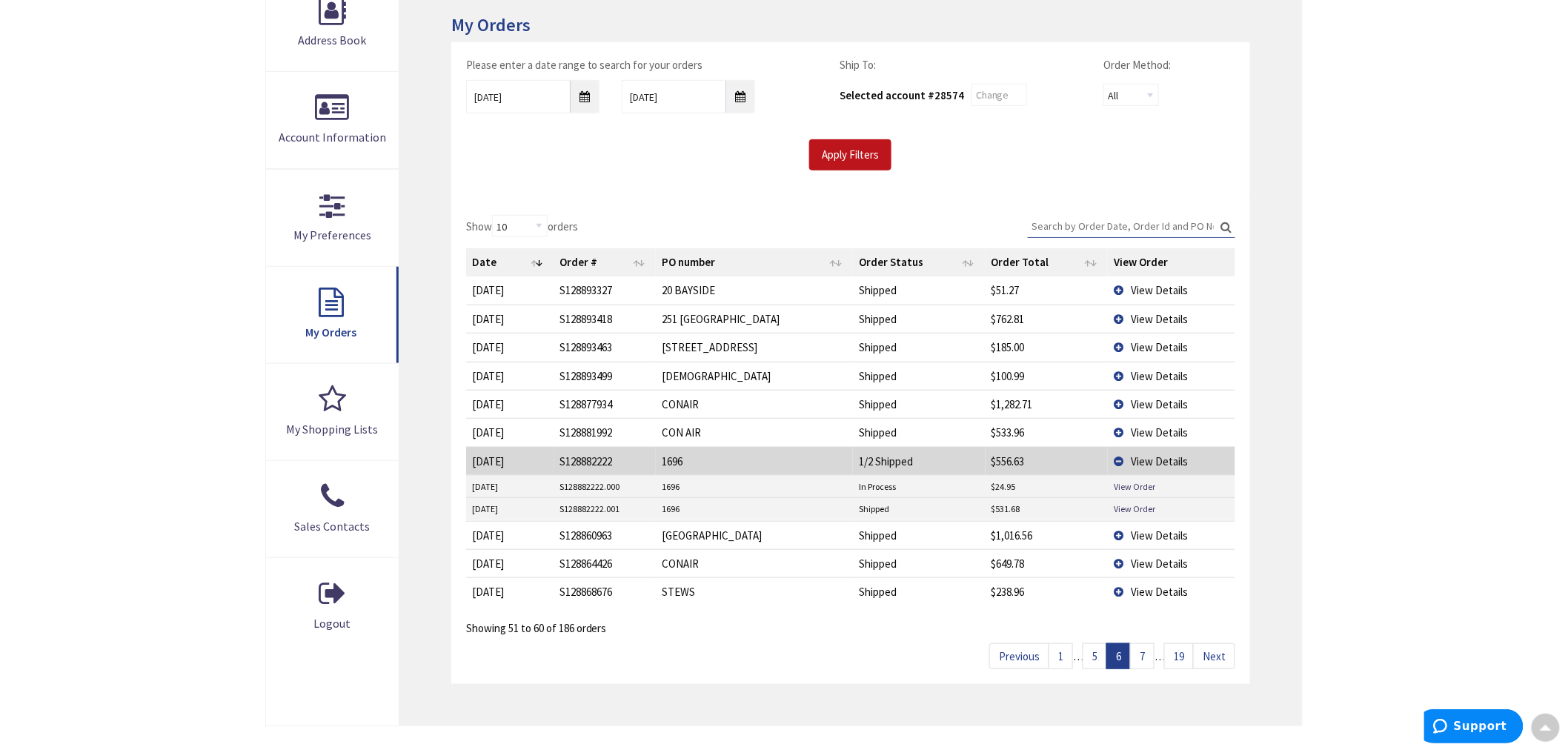
click at [1145, 657] on link "7" at bounding box center [1142, 656] width 24 height 26
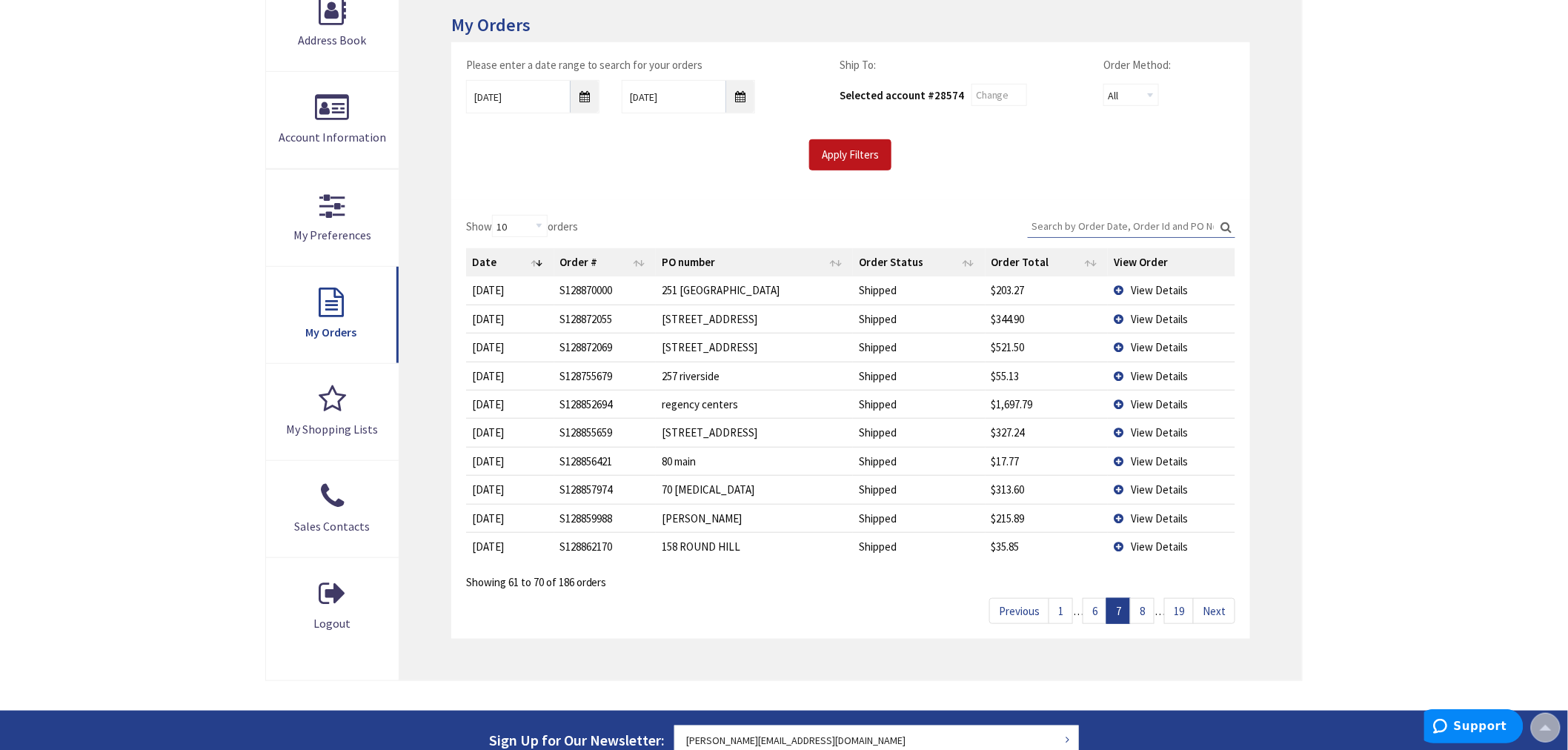
click at [1146, 614] on link "8" at bounding box center [1142, 611] width 24 height 26
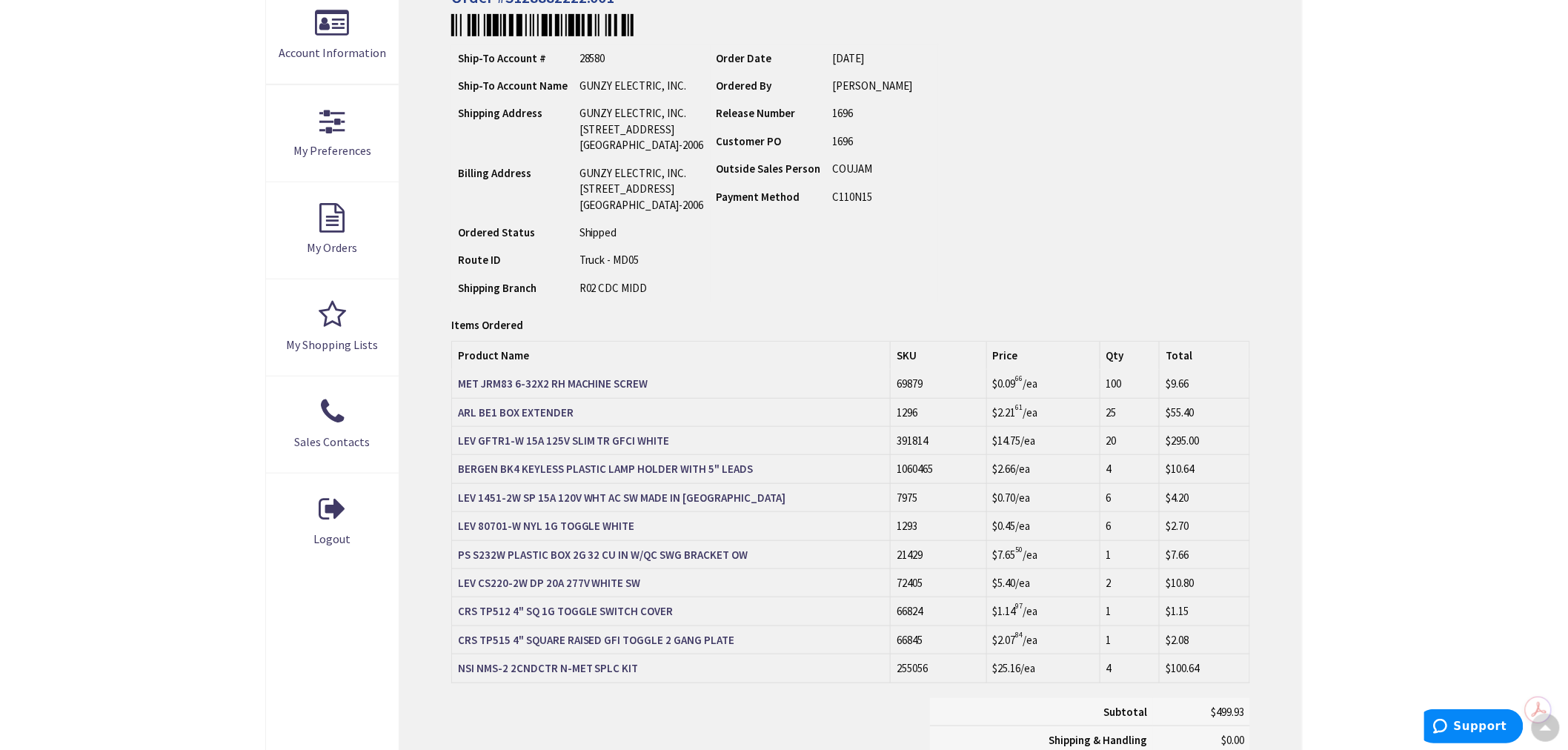
scroll to position [332, 0]
click at [590, 409] on td "ARL BE1 BOX EXTENDER" at bounding box center [671, 412] width 439 height 28
click at [550, 409] on strong "ARL BE1 BOX EXTENDER" at bounding box center [516, 412] width 116 height 14
click at [667, 549] on strong "PS S232W PLASTIC BOX 2G 32 CU IN W/QC SWG BRACKET OW" at bounding box center [603, 552] width 291 height 14
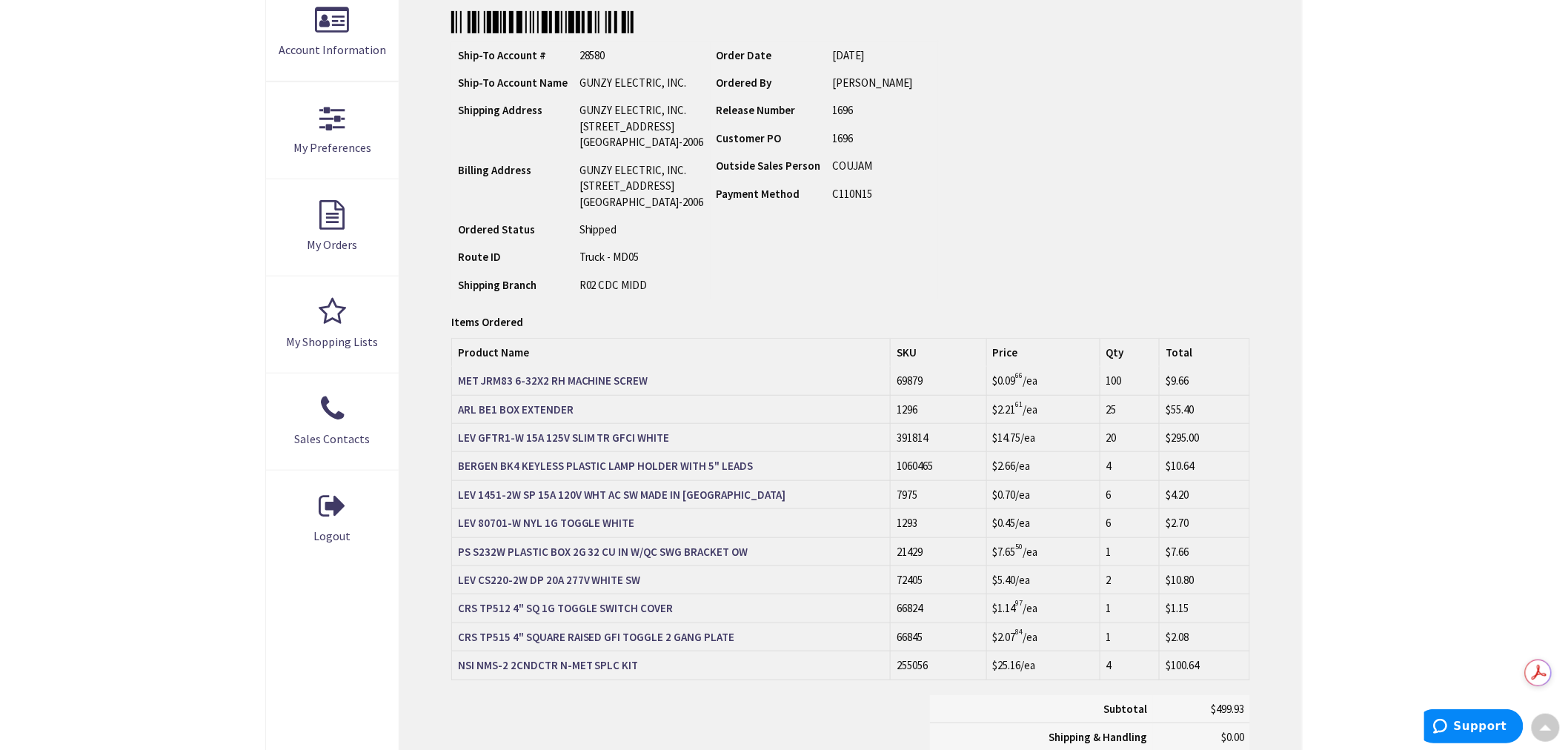
scroll to position [335, 0]
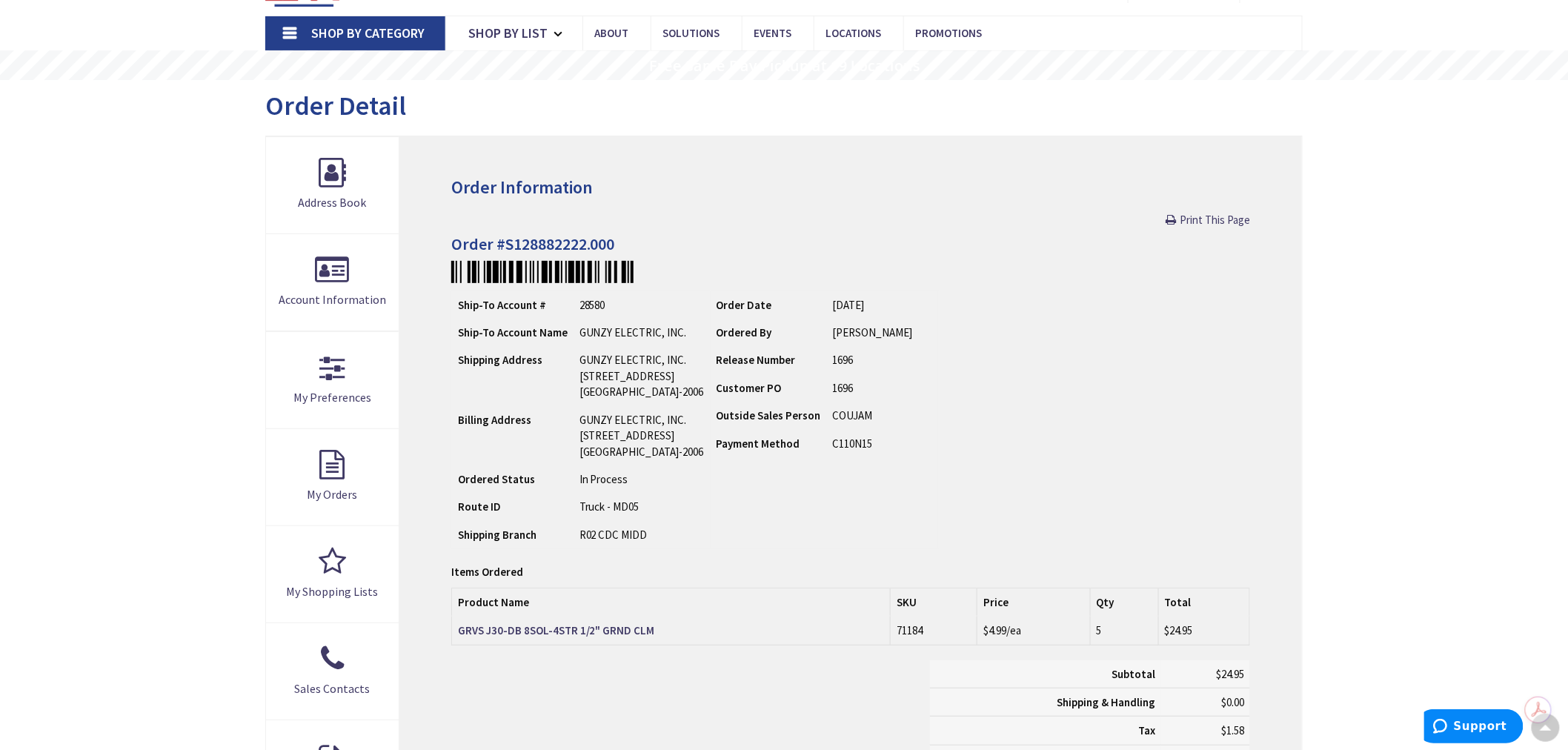
scroll to position [84, 0]
click at [544, 631] on strong "GRVS J30-DB 8SOL-4STR 1/2" GRND CLM" at bounding box center [556, 631] width 197 height 14
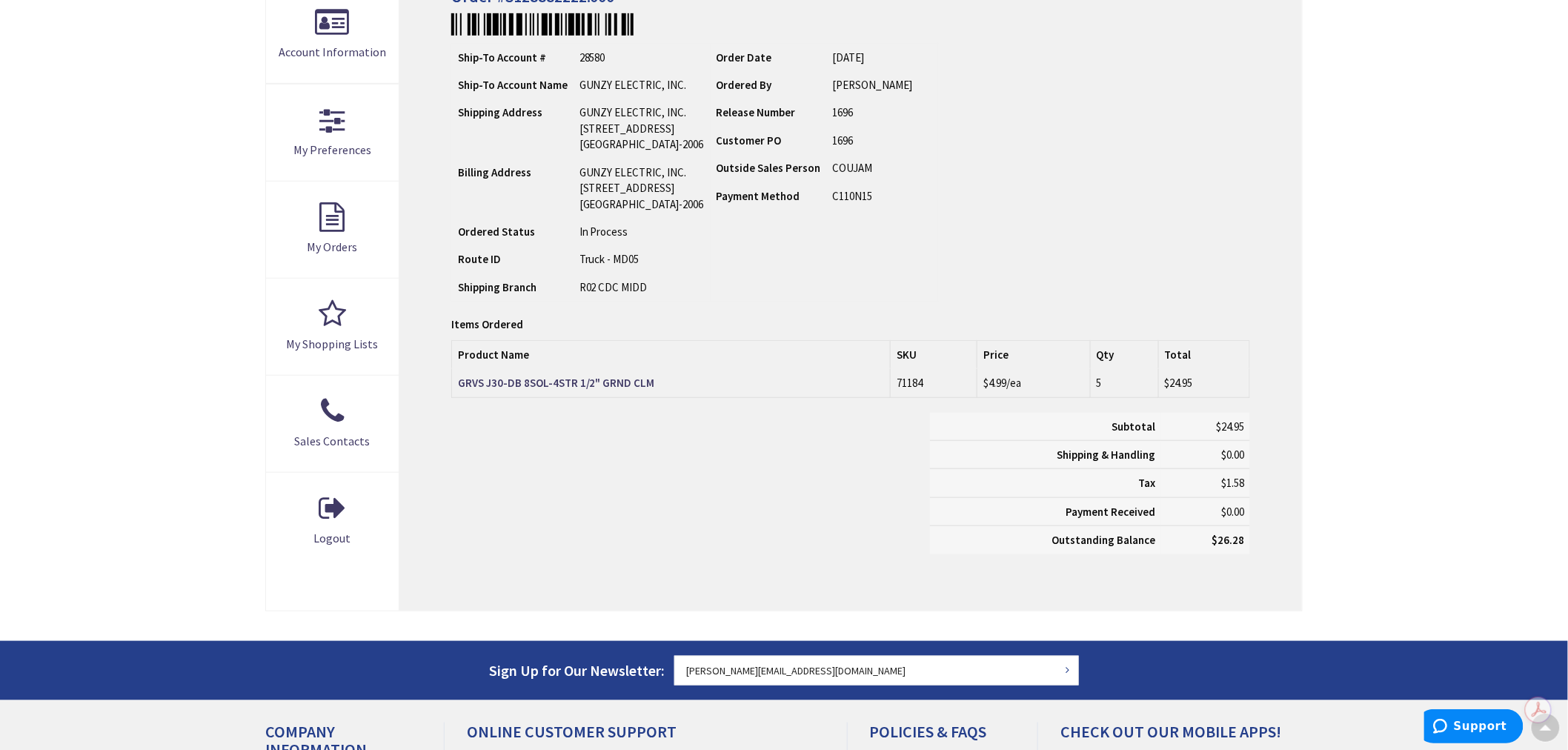
scroll to position [85, 0]
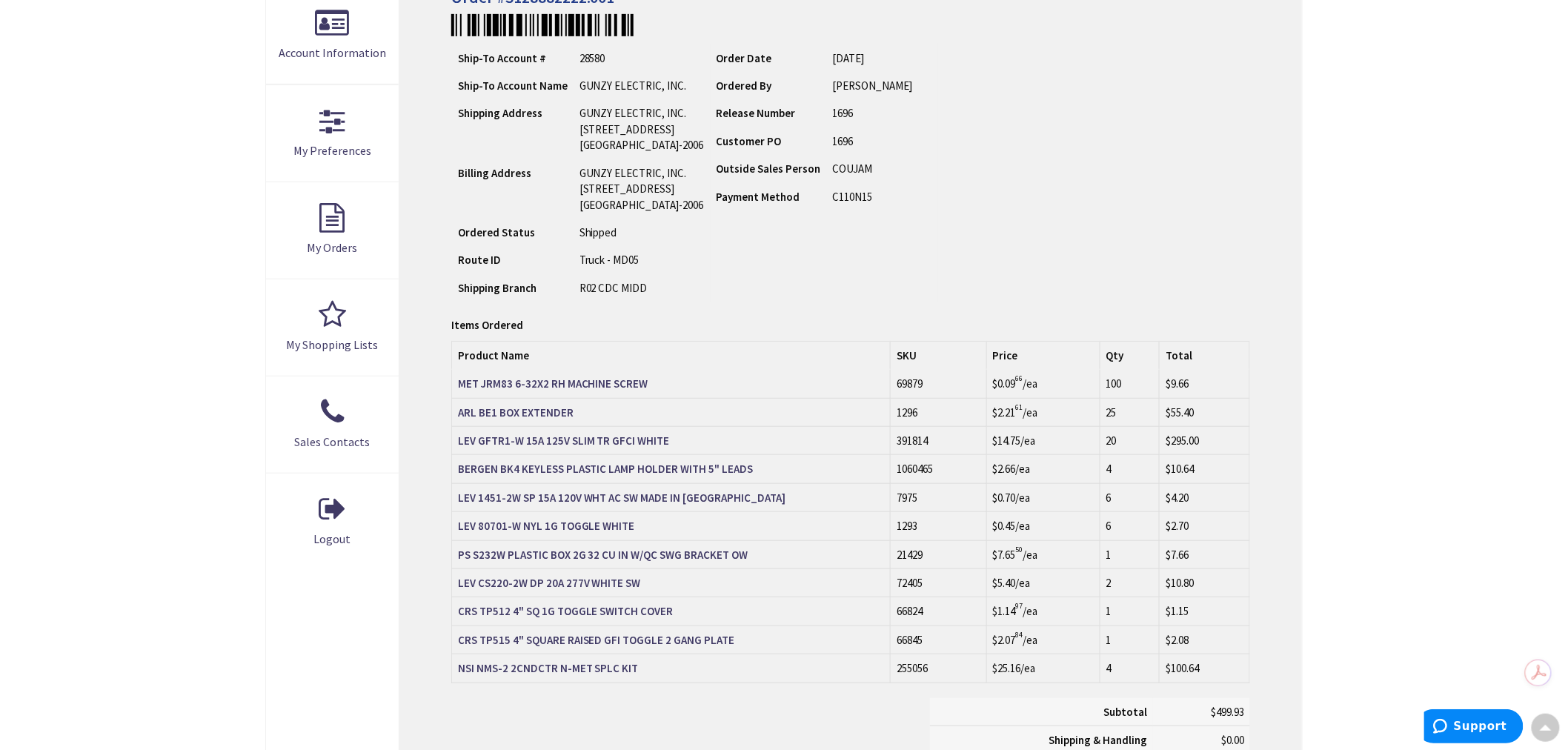
scroll to position [332, 0]
click at [618, 526] on strong "LEV 80701-W NYL 1G TOGGLE WHITE" at bounding box center [547, 526] width 177 height 14
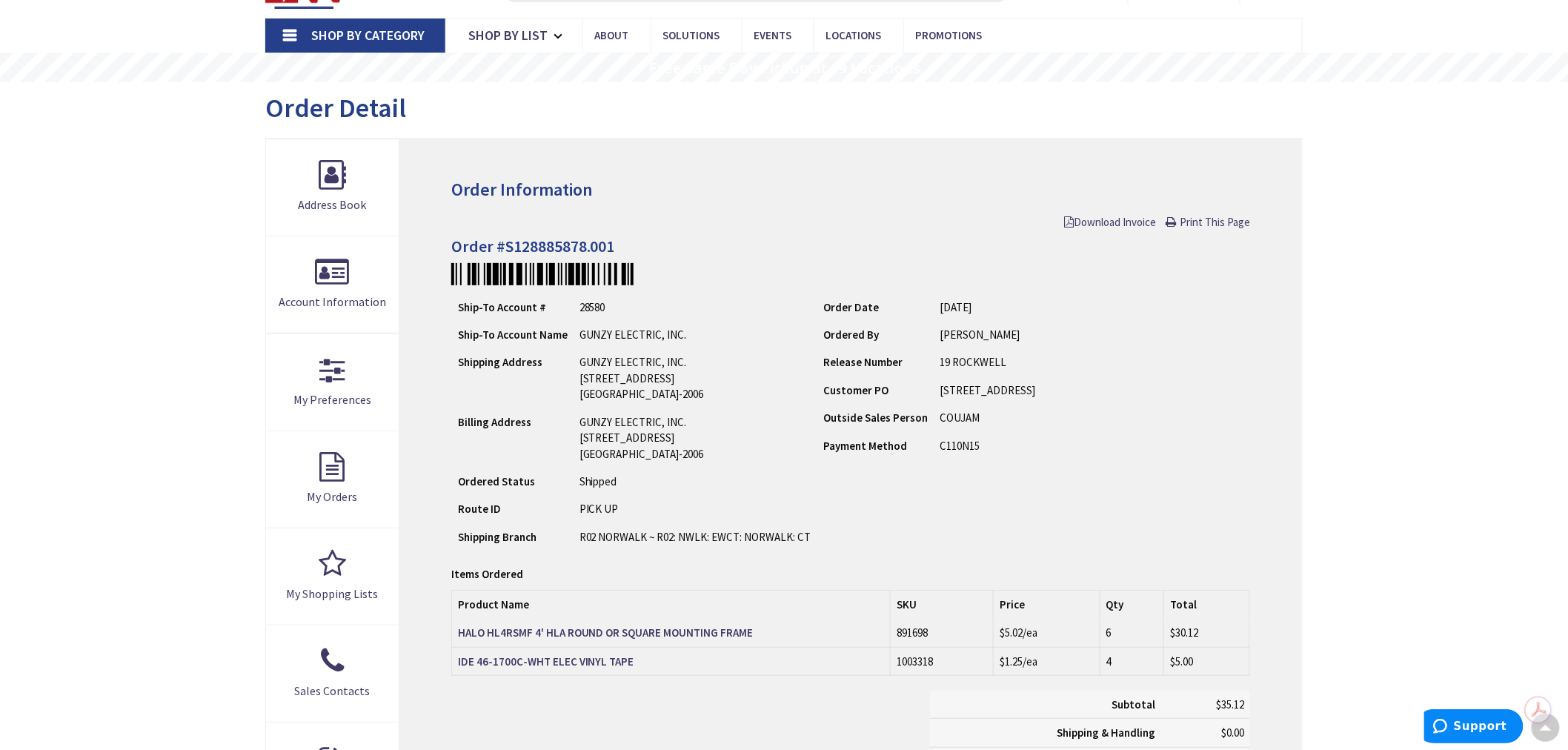
scroll to position [84, 0]
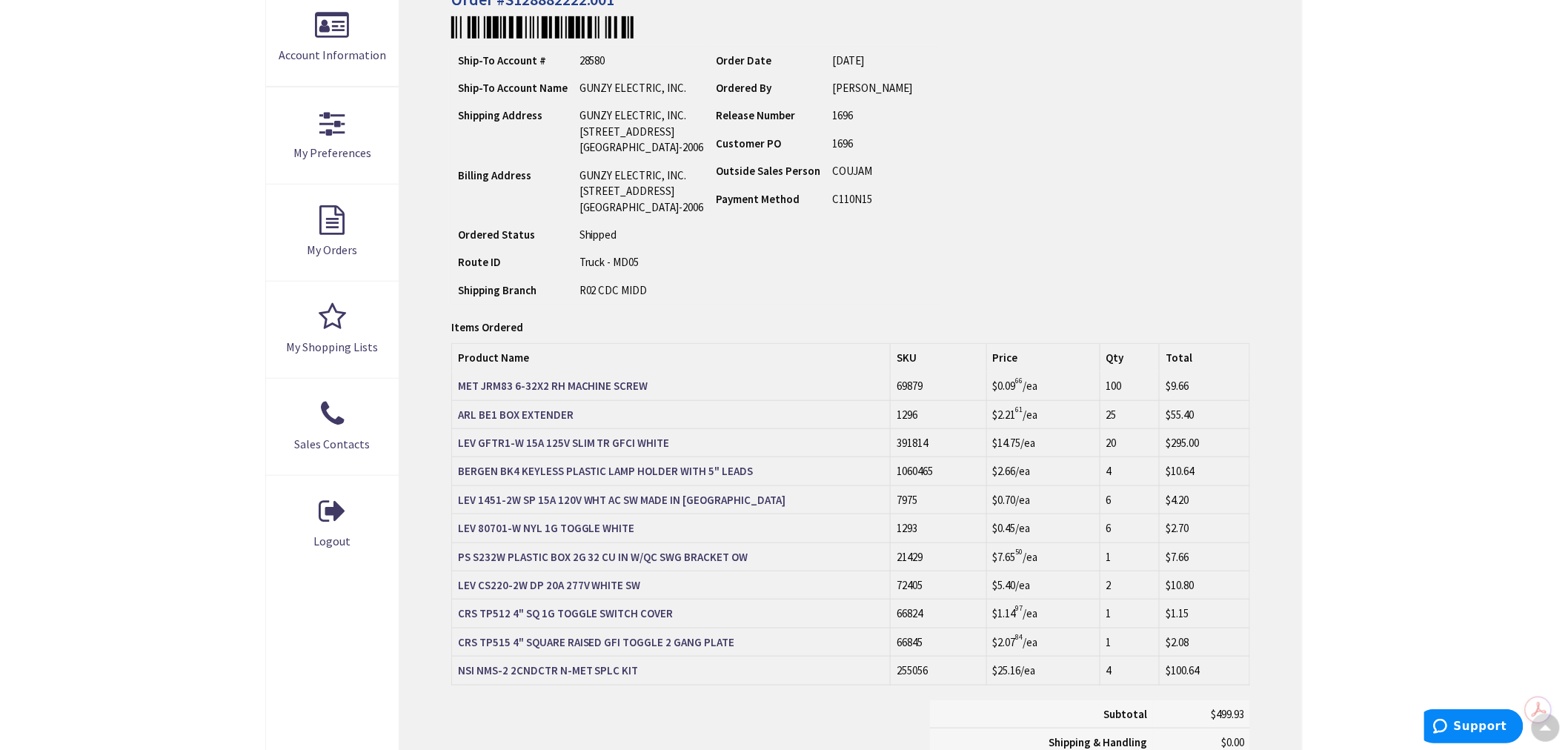
scroll to position [332, 0]
click at [670, 442] on td "LEV GFTR1-W 15A 125V SLIM TR GFCI WHITE" at bounding box center [671, 440] width 439 height 28
click at [722, 440] on td "LEV GFTR1-W 15A 125V SLIM TR GFCI WHITE" at bounding box center [671, 440] width 439 height 28
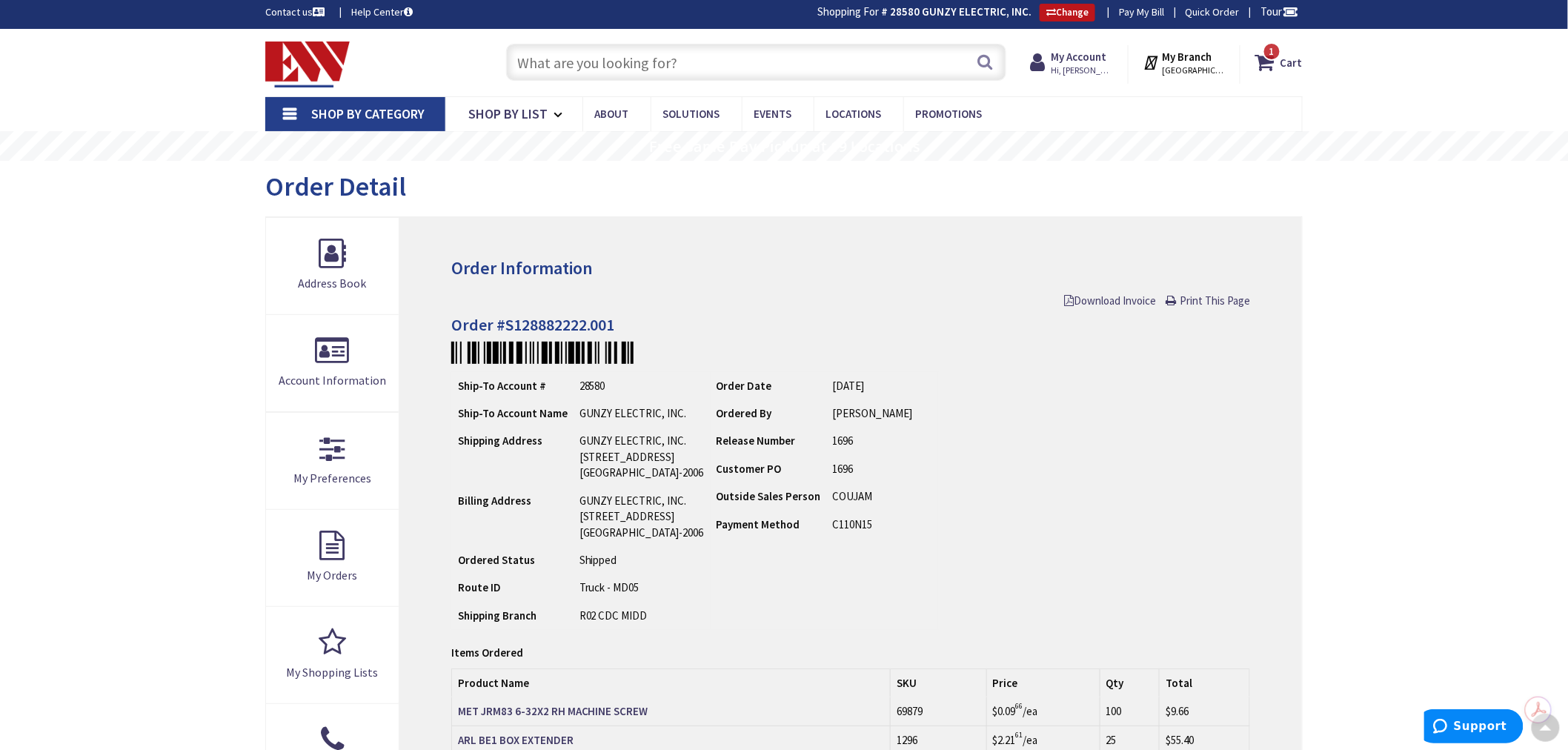
scroll to position [2, 0]
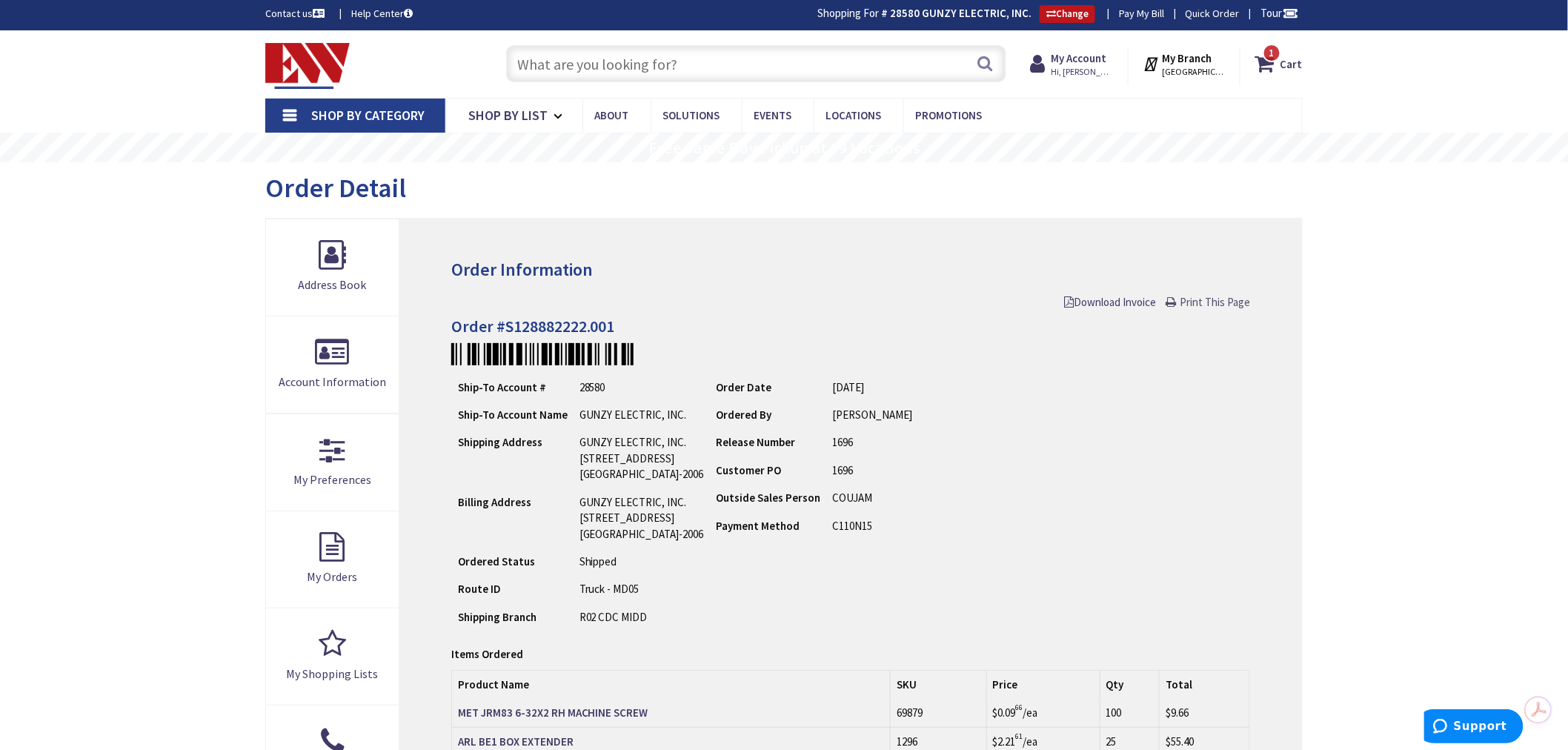
click at [1214, 299] on span "Print This Page" at bounding box center [1214, 302] width 70 height 14
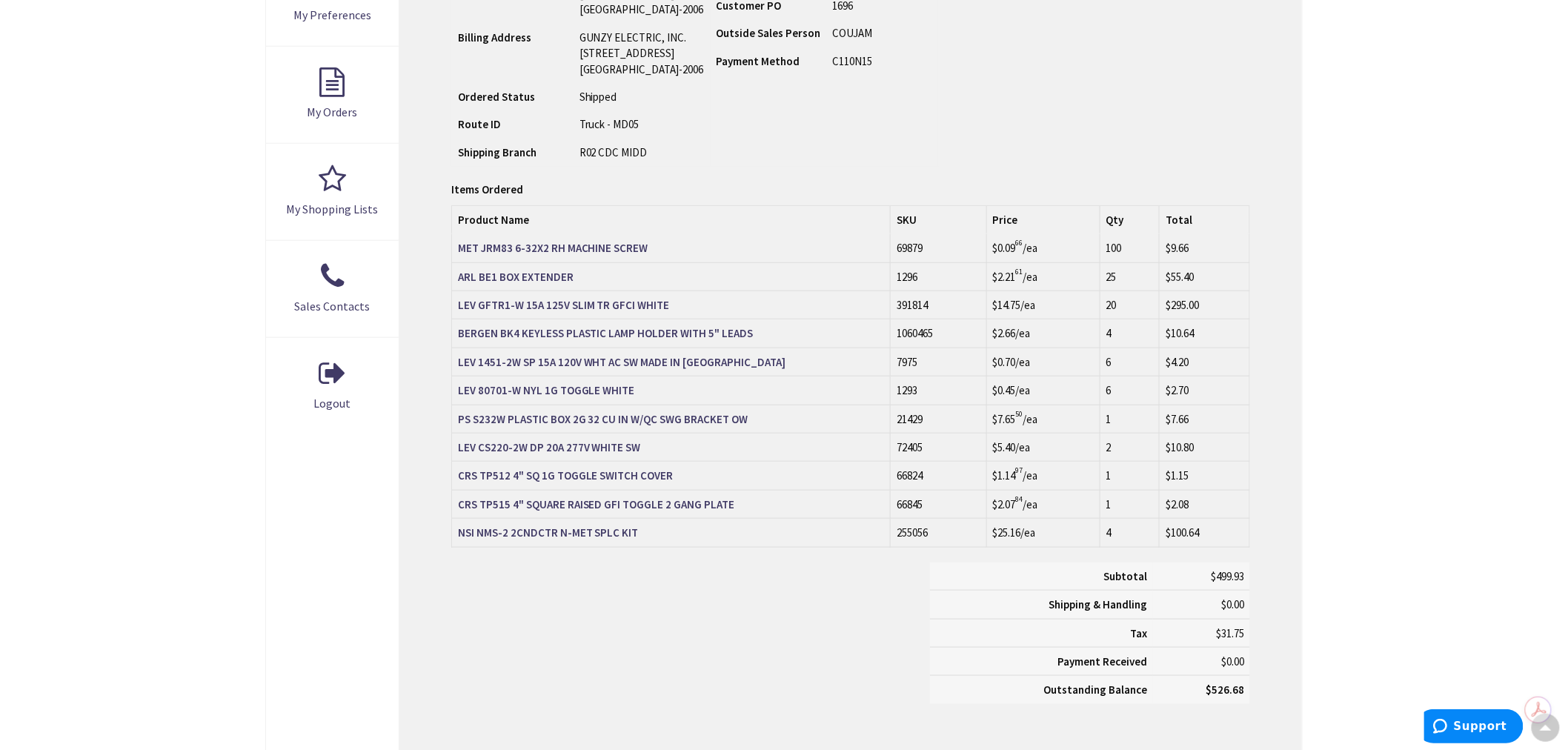
scroll to position [497, 0]
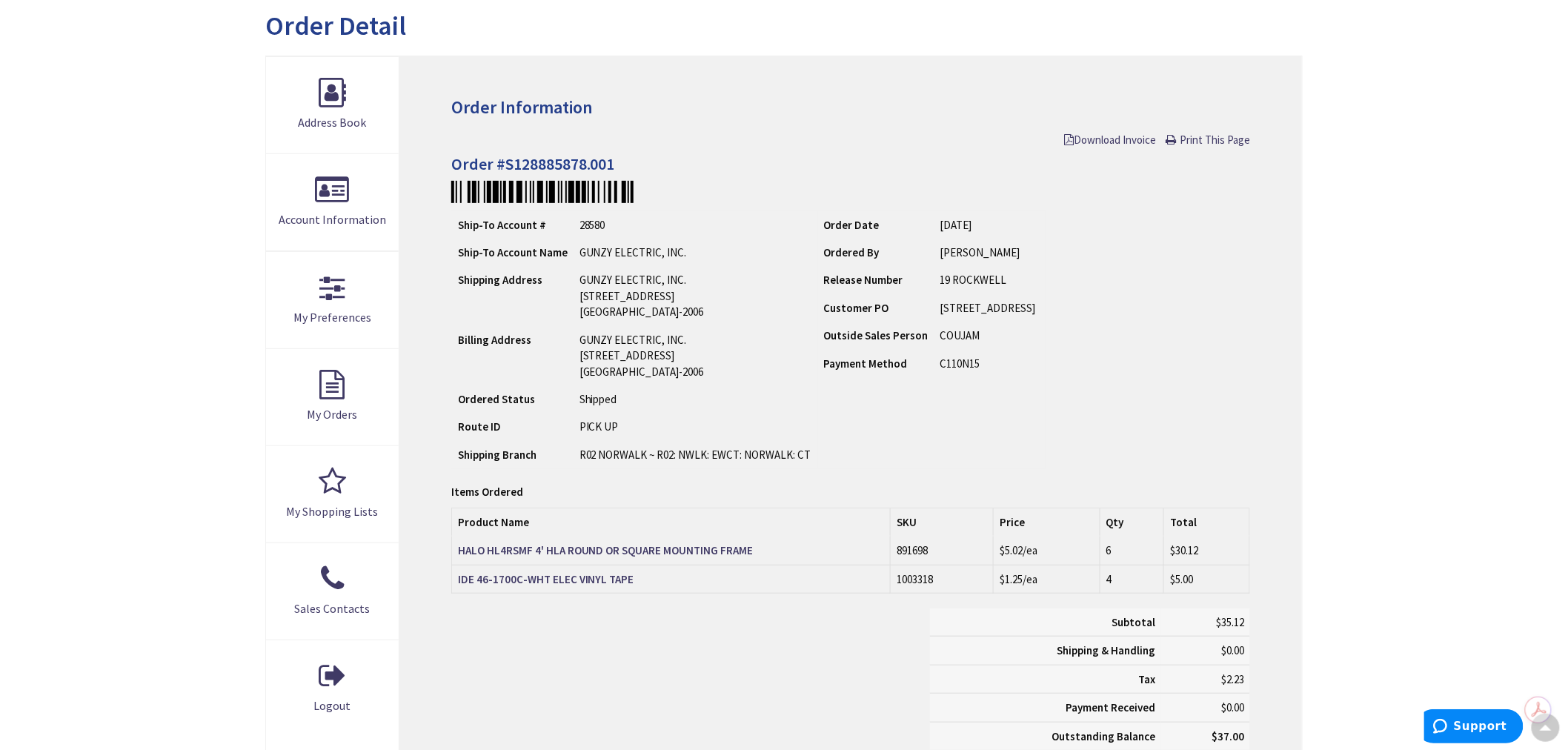
scroll to position [167, 0]
